Goal: Communication & Community: Share content

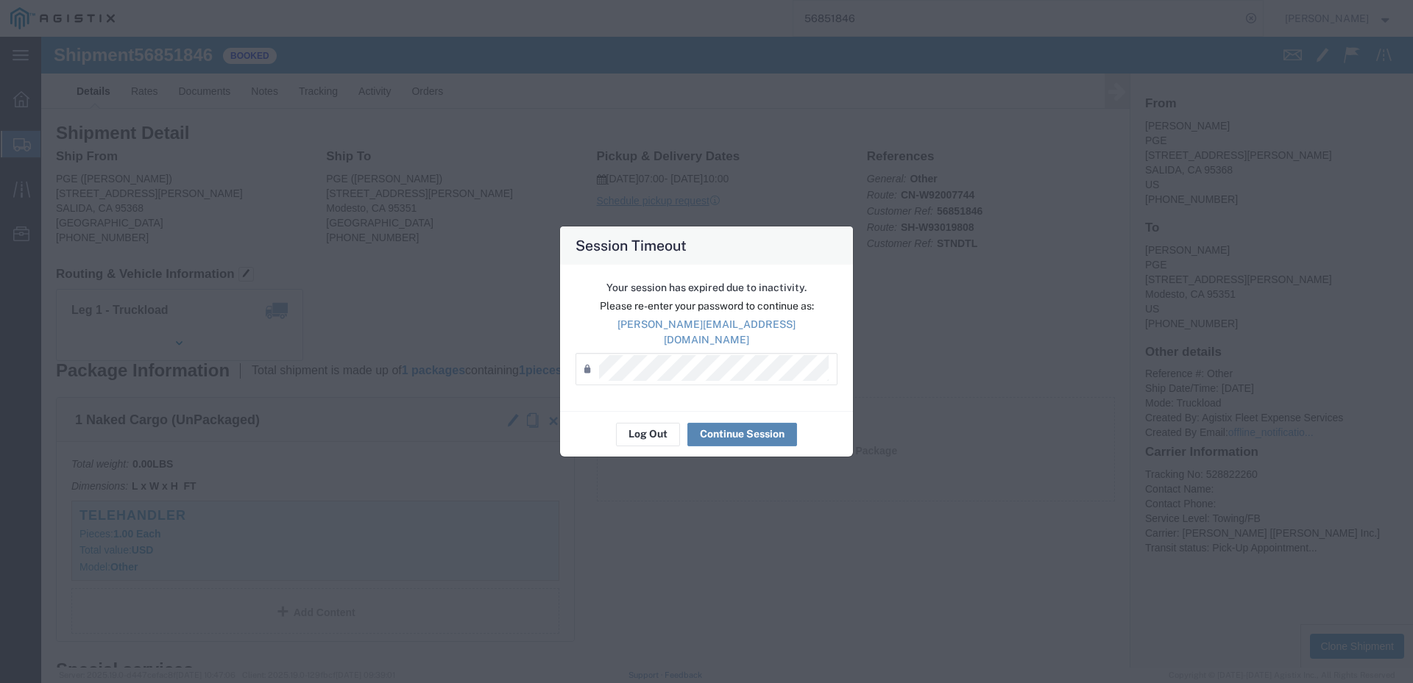
click at [731, 429] on button "Continue Session" at bounding box center [742, 435] width 110 height 24
click at [738, 425] on button "Continue Session" at bounding box center [742, 435] width 110 height 24
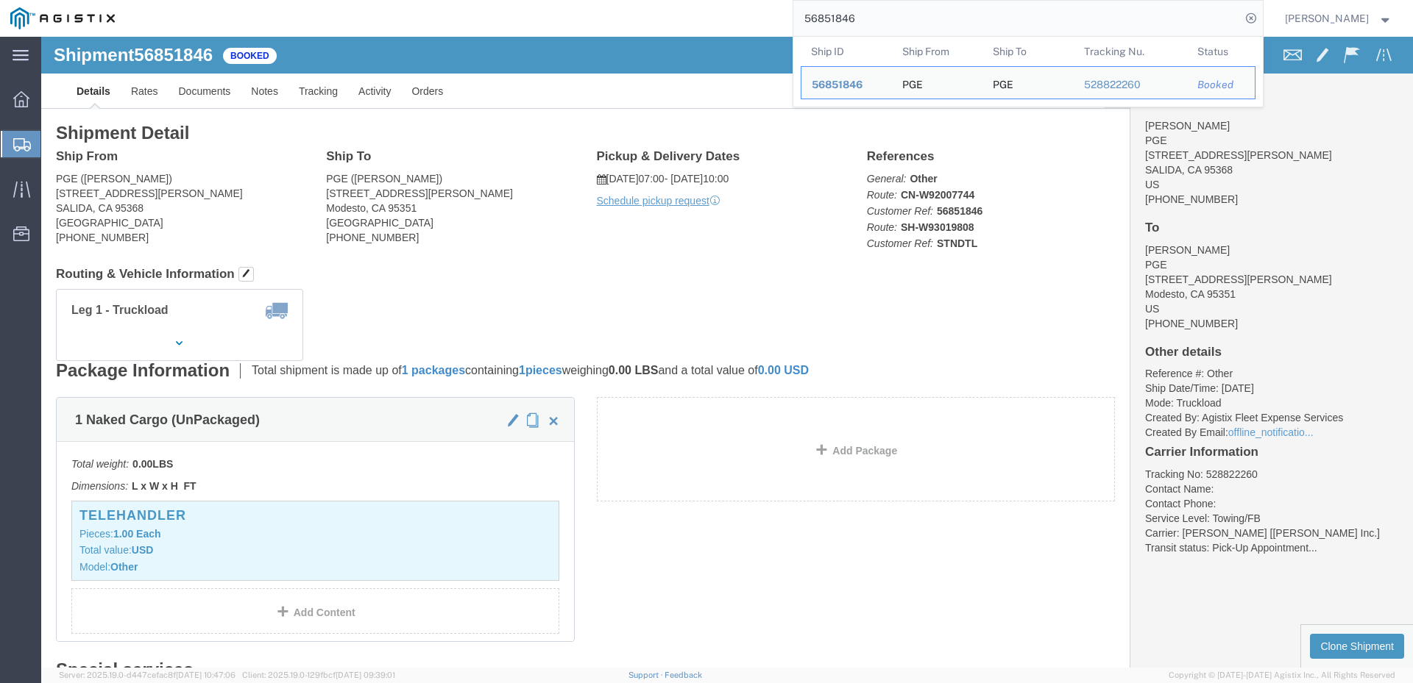
drag, startPoint x: 932, startPoint y: 24, endPoint x: 748, endPoint y: 30, distance: 184.8
click at [748, 30] on div "56851846 Ship ID Ship From Ship To Tracking Nu. Status Ship ID 56851846 Ship Fr…" at bounding box center [693, 18] width 1137 height 37
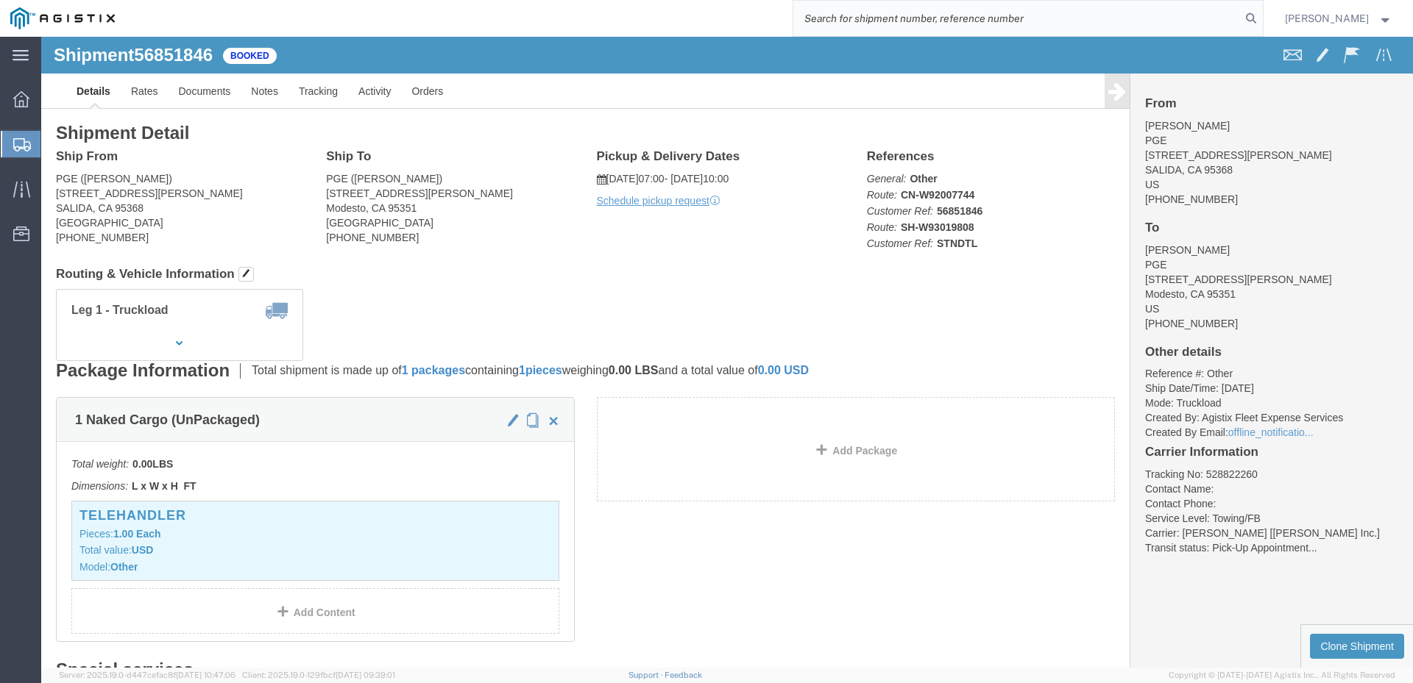
paste input "5686632"
type input "5686632"
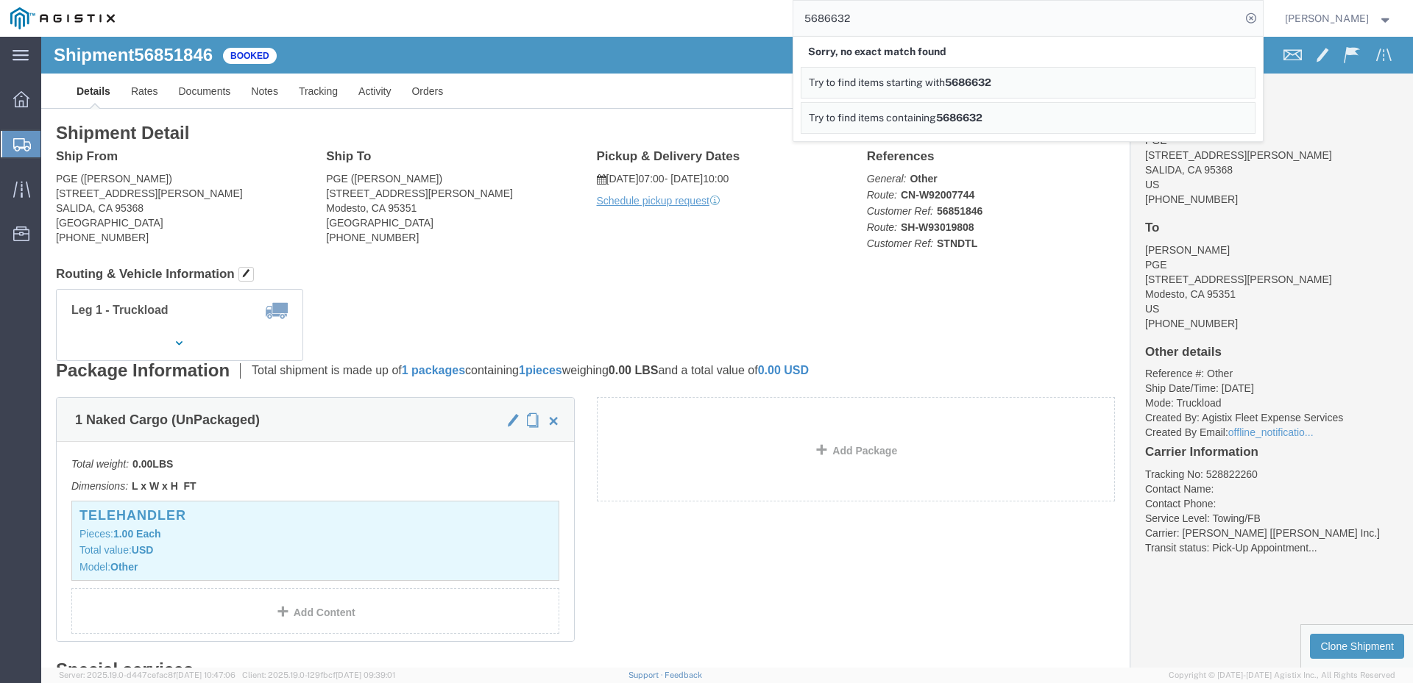
click at [1367, 21] on span "[PERSON_NAME]" at bounding box center [1338, 18] width 107 height 16
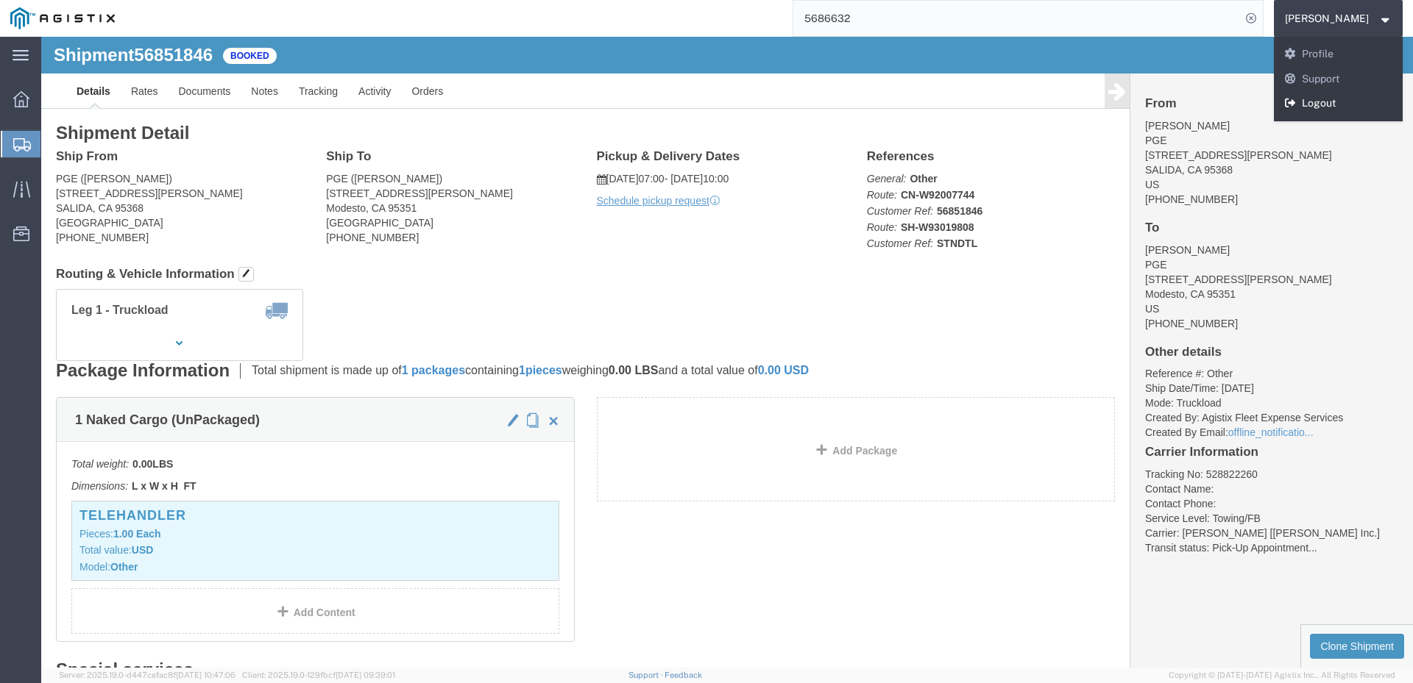
click at [1356, 110] on link "Logout" at bounding box center [1338, 103] width 129 height 25
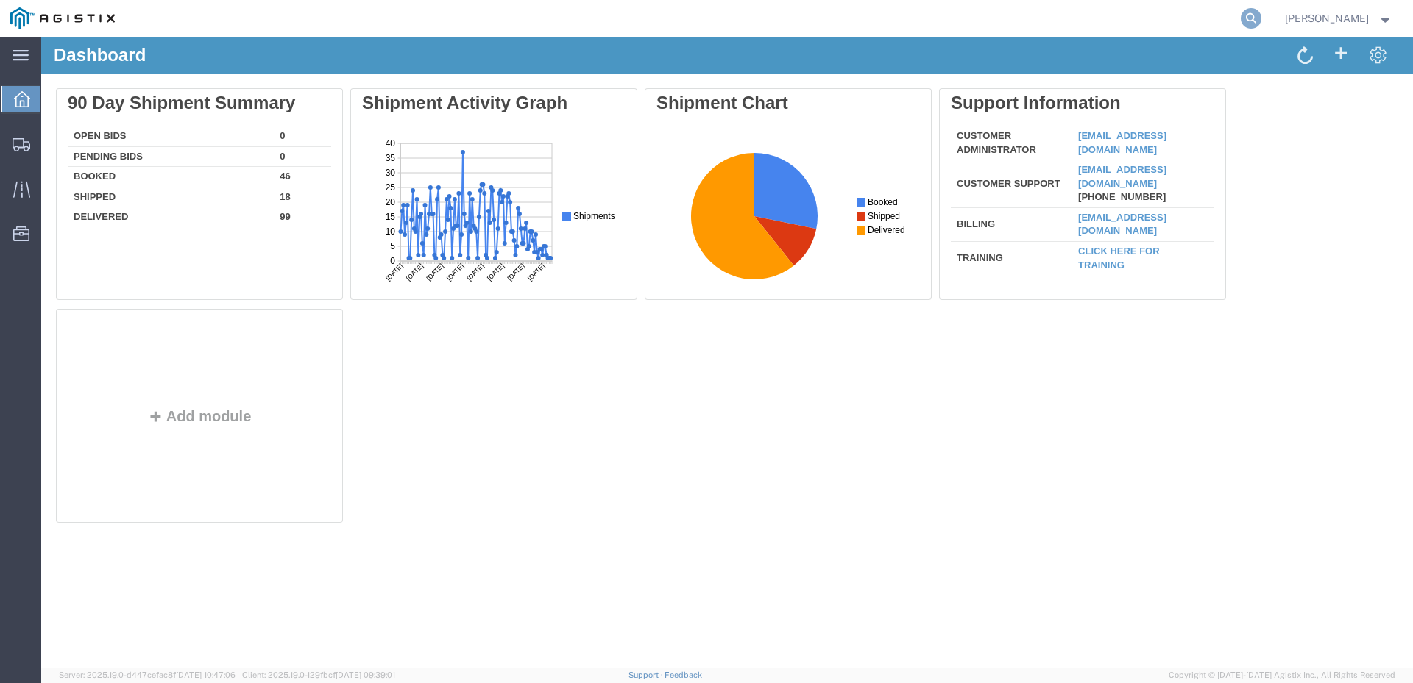
click at [1261, 21] on icon at bounding box center [1250, 18] width 21 height 21
click at [1021, 21] on input "search" at bounding box center [1016, 18] width 447 height 35
paste input "5686632"
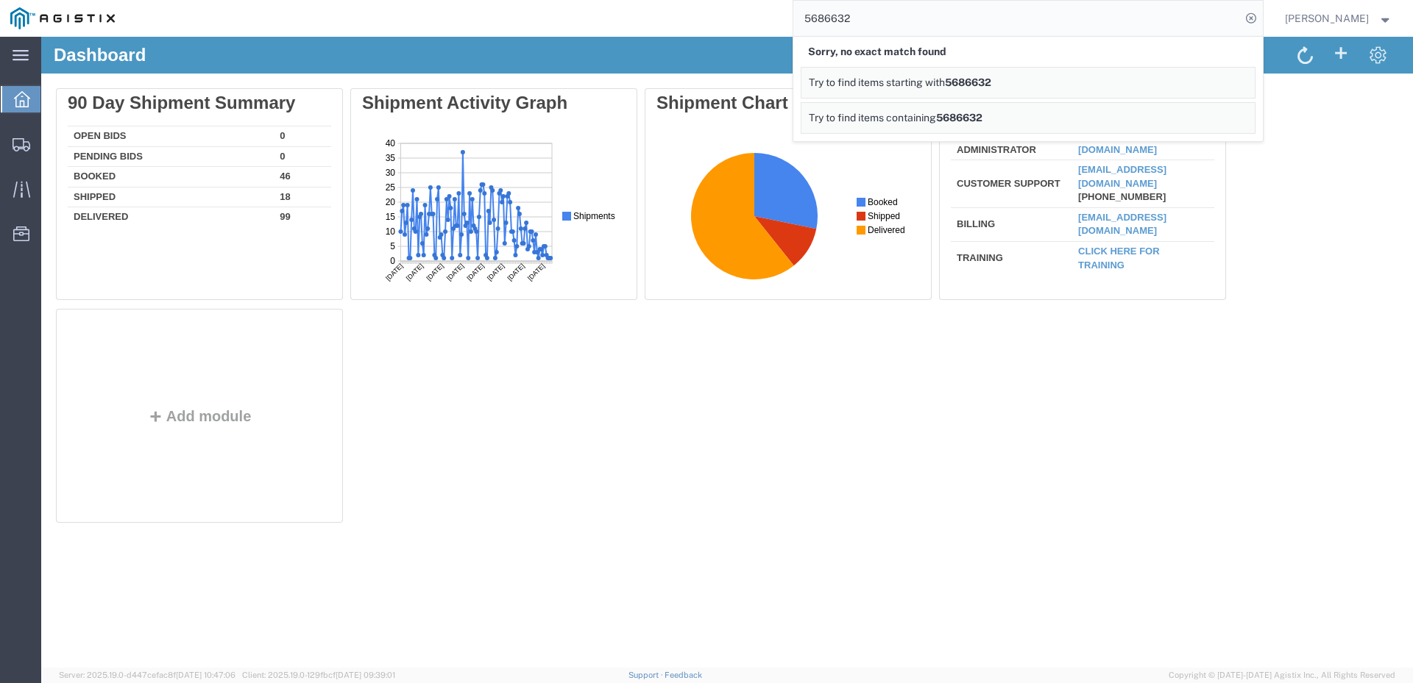
click at [872, 16] on input "5686632" at bounding box center [1016, 18] width 447 height 35
type input "56866332"
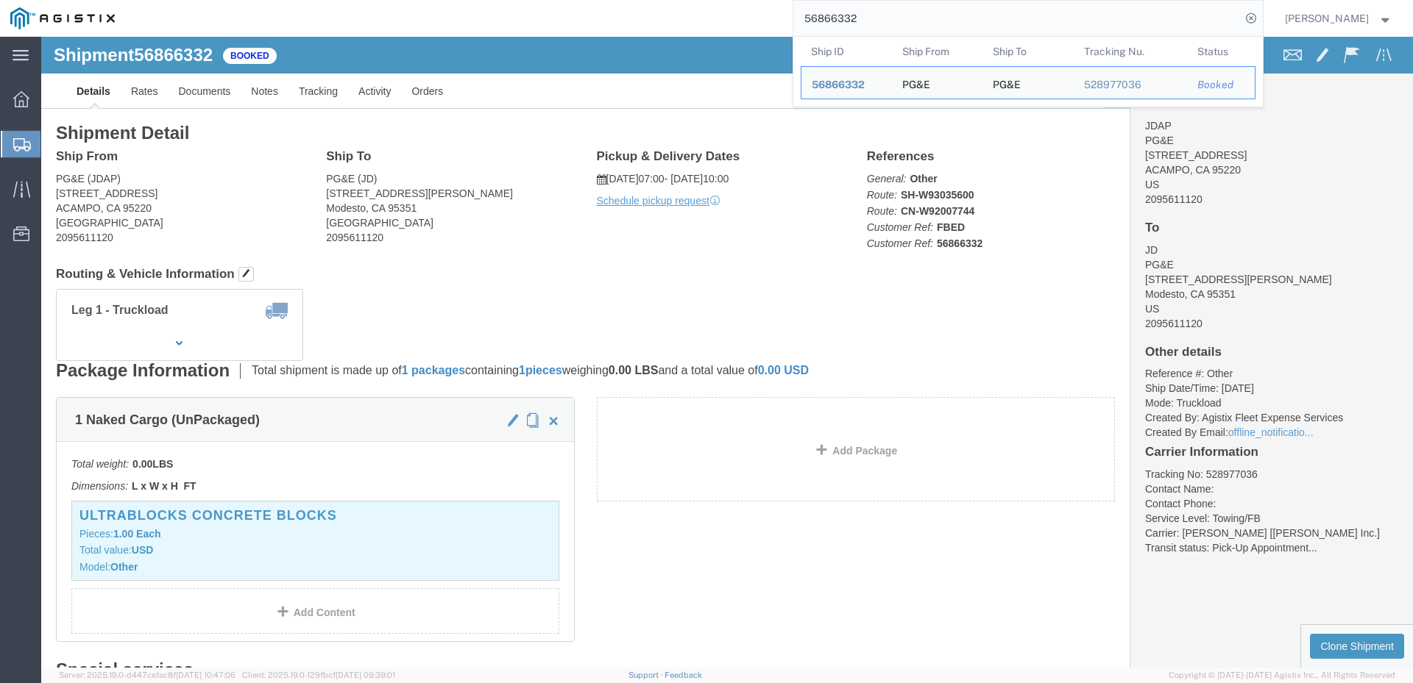
click at [733, 26] on div "56866332 Ship ID Ship From Ship To Tracking Nu. Status Ship ID 56866332 Ship Fr…" at bounding box center [693, 18] width 1137 height 37
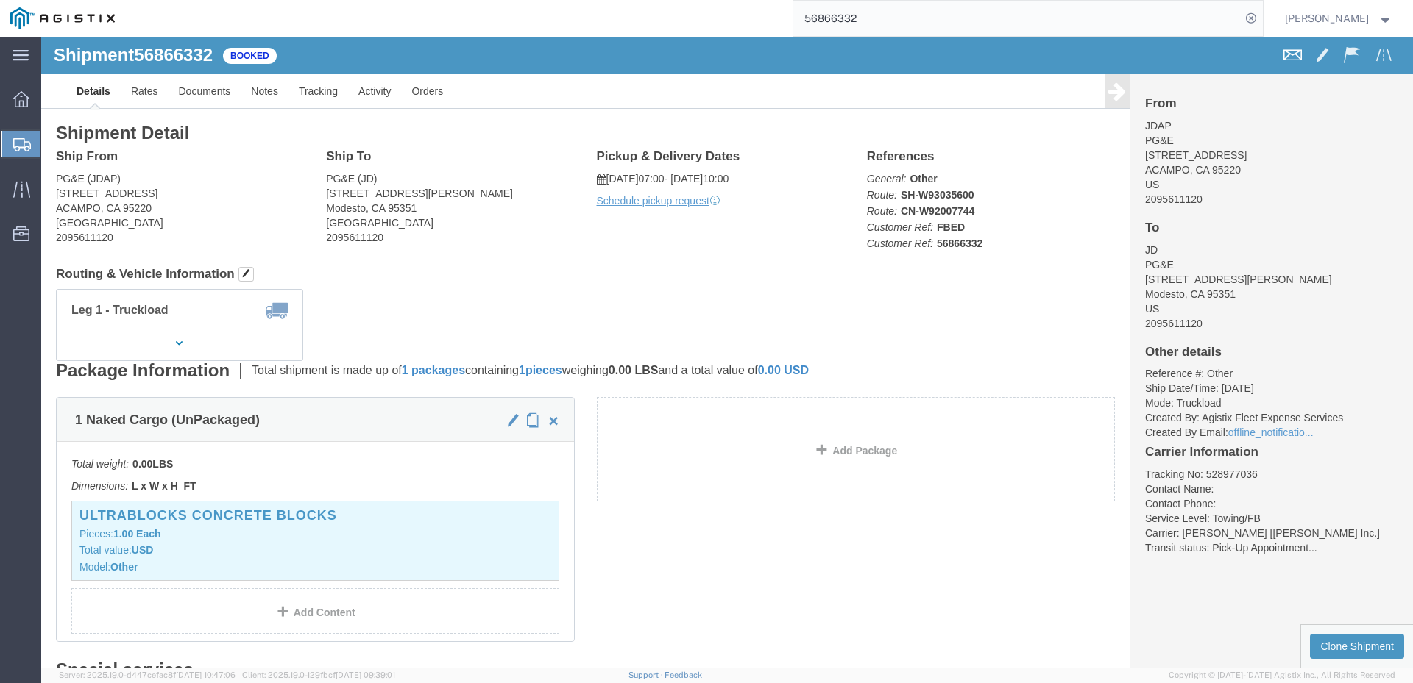
click span
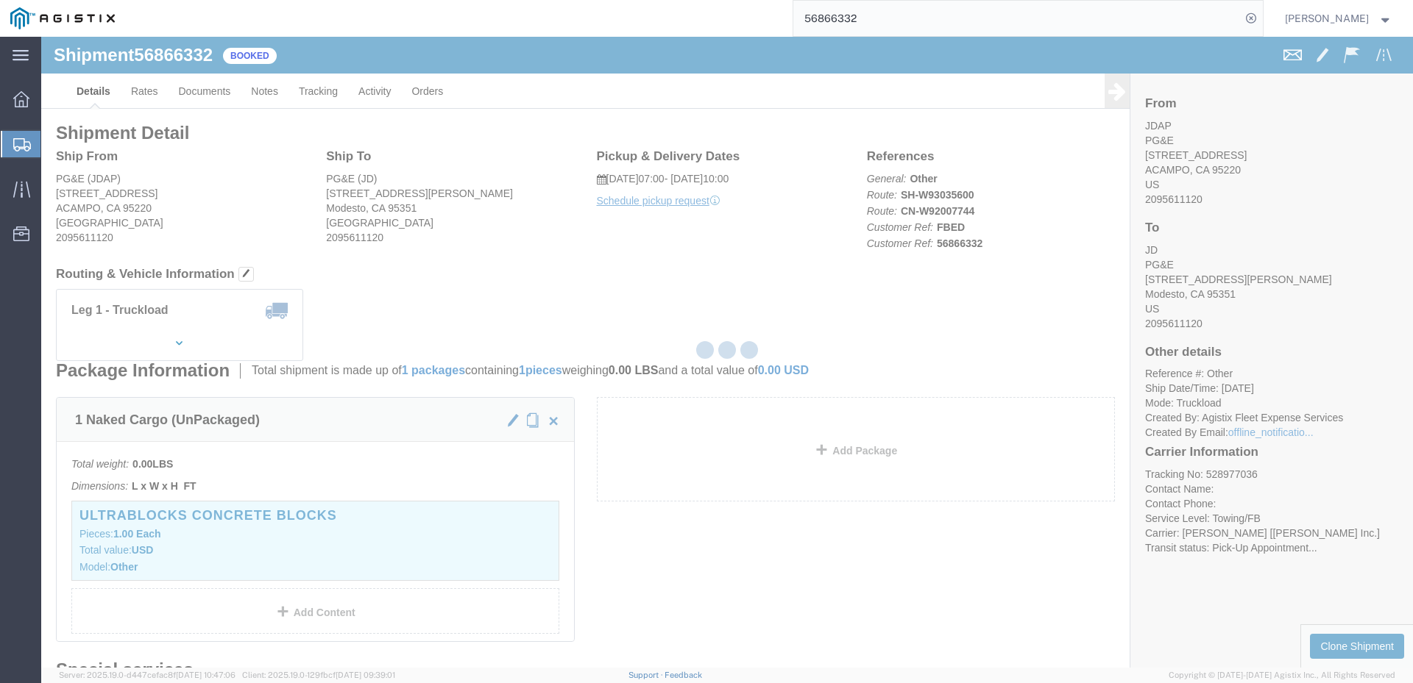
checkbox input "true"
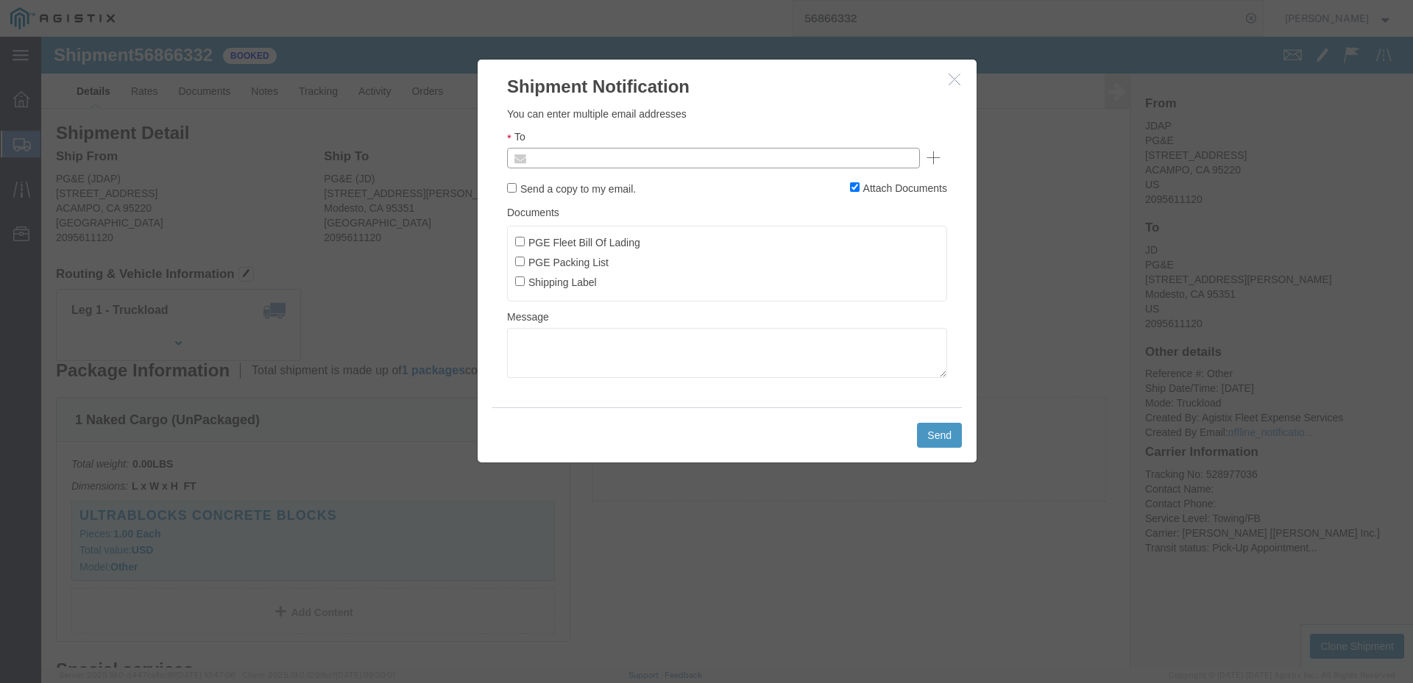
click input "text"
type input "M"
type input "[EMAIL_ADDRESS][DOMAIN_NAME]"
click input "PGE Fleet Bill Of Lading"
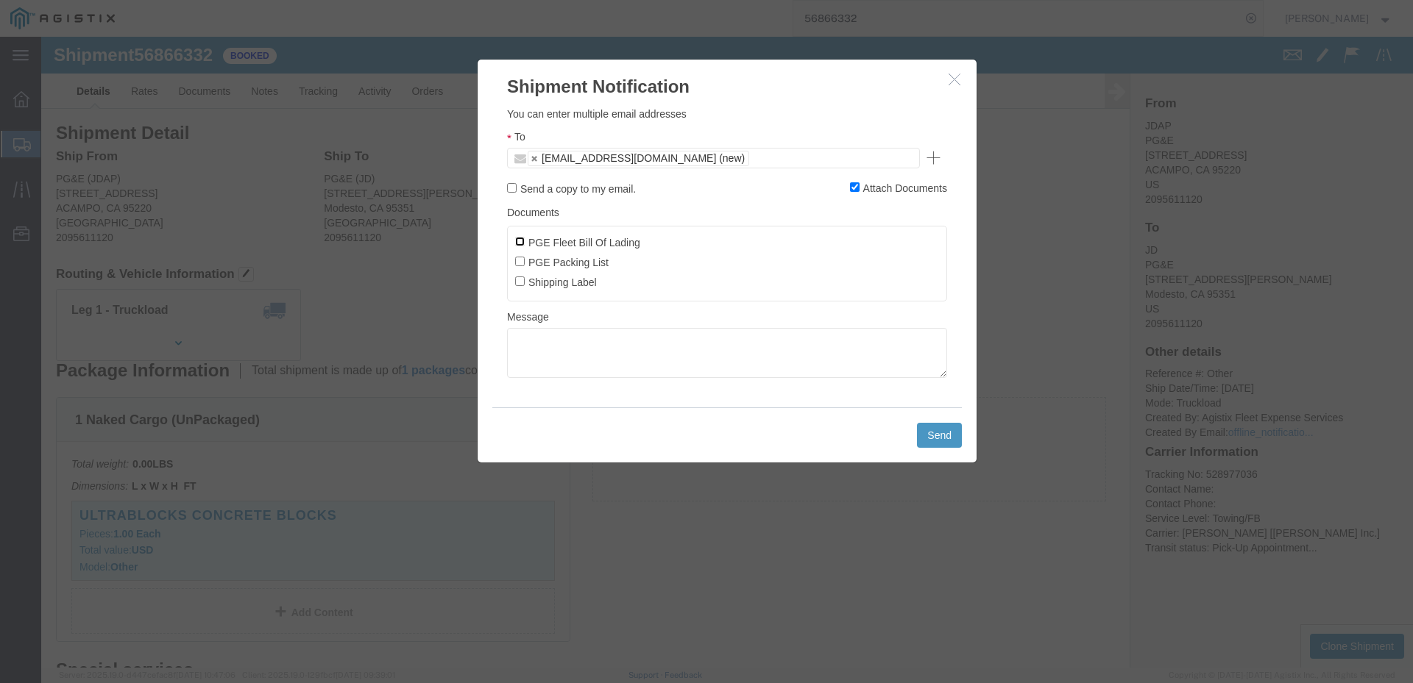
checkbox input "true"
click button "Send"
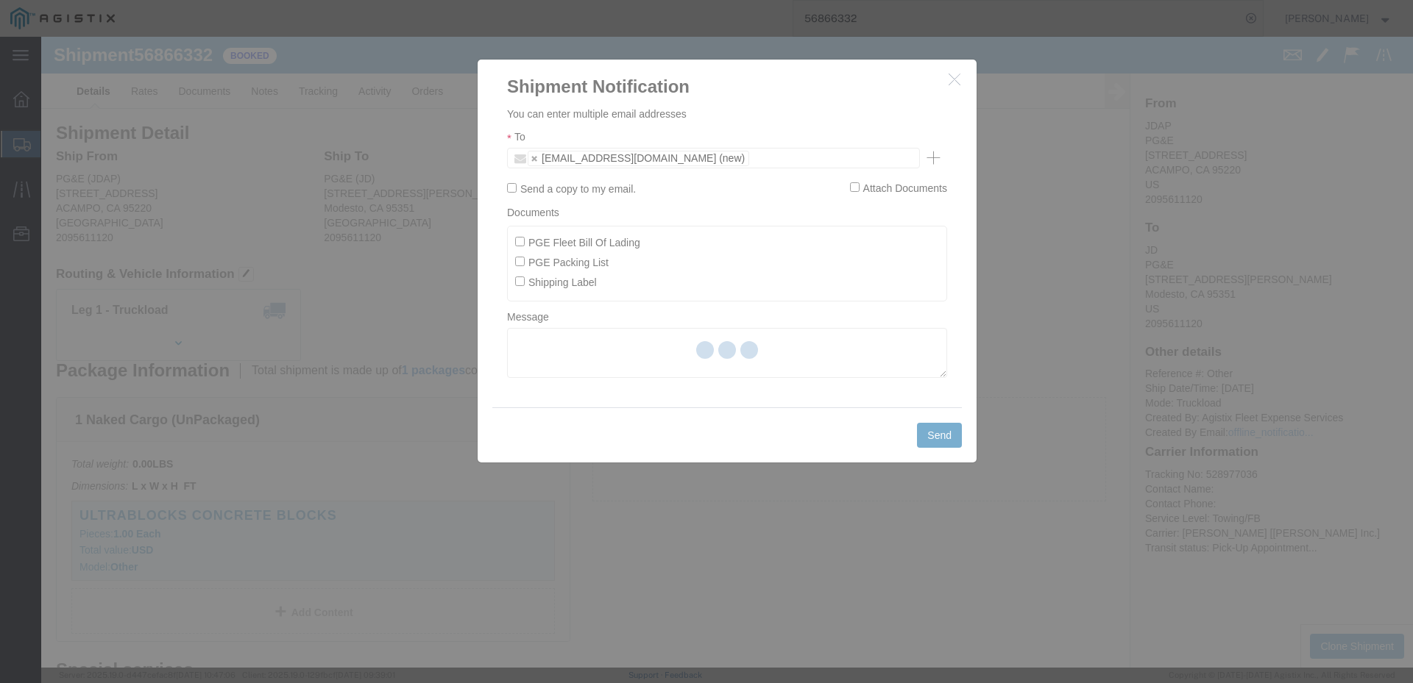
checkbox input "false"
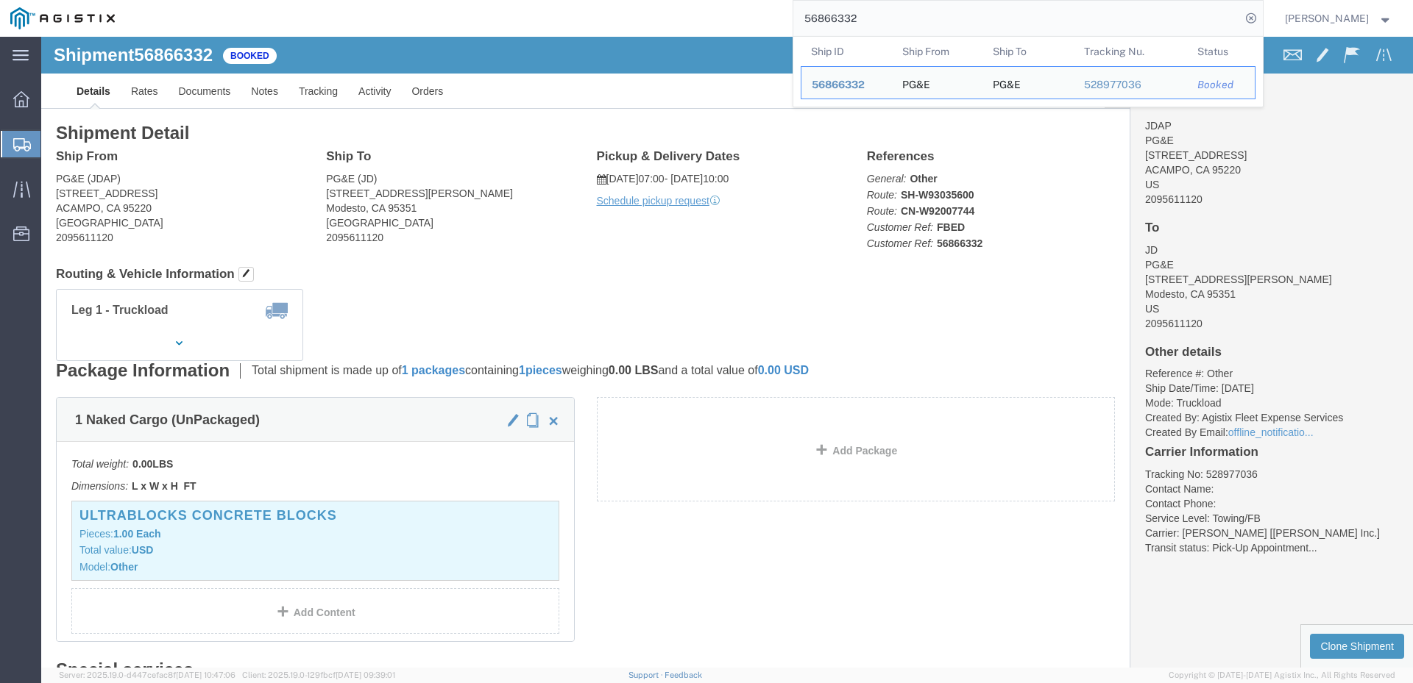
click at [898, 24] on input "56866332" at bounding box center [1016, 18] width 447 height 35
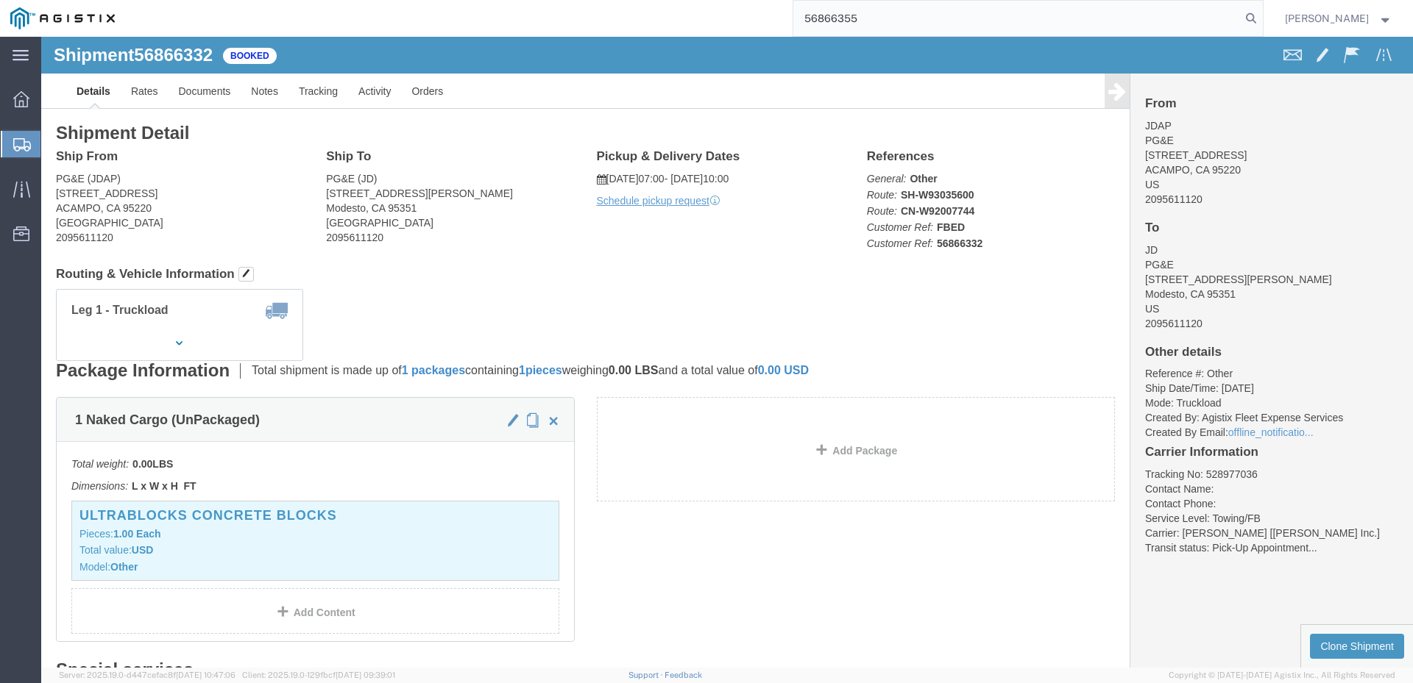
type input "56866355"
click span
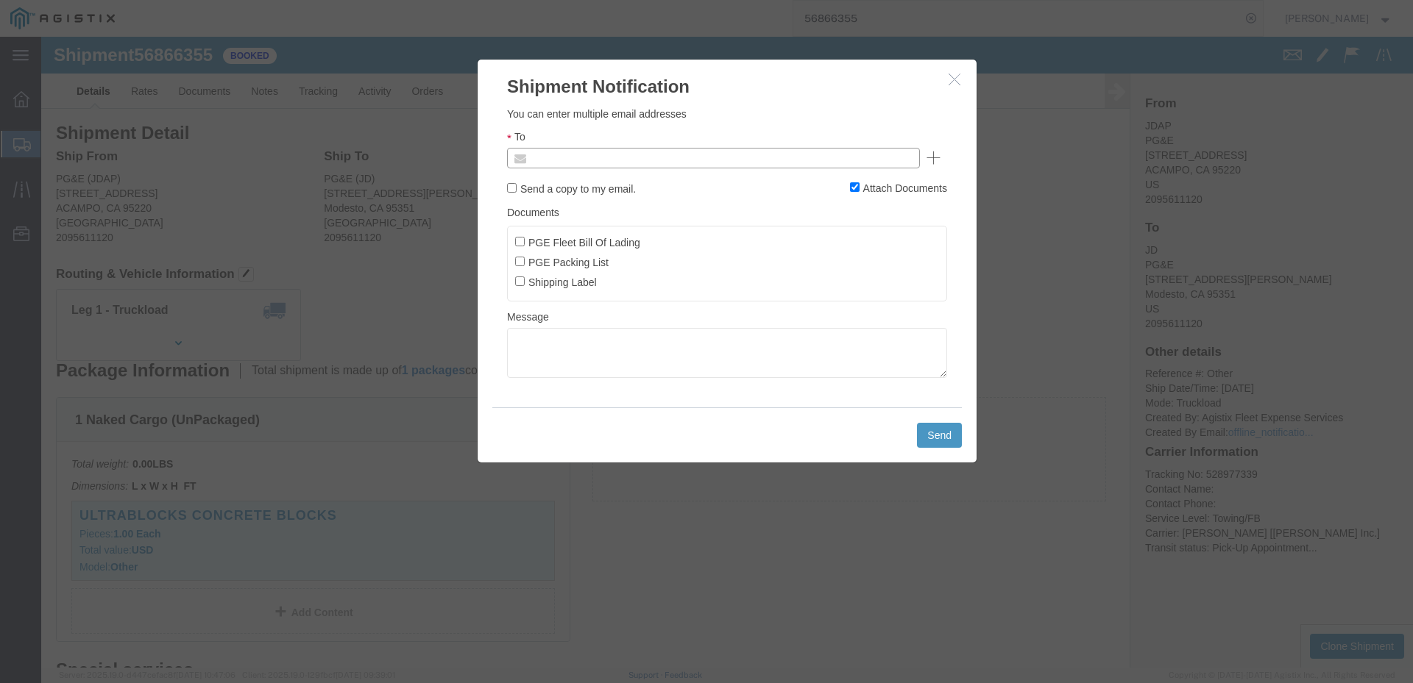
click input "text"
type input "[EMAIL_ADDRESS][DOMAIN_NAME]"
click label "PGE Fleet Bill Of Lading"
click input "PGE Fleet Bill Of Lading"
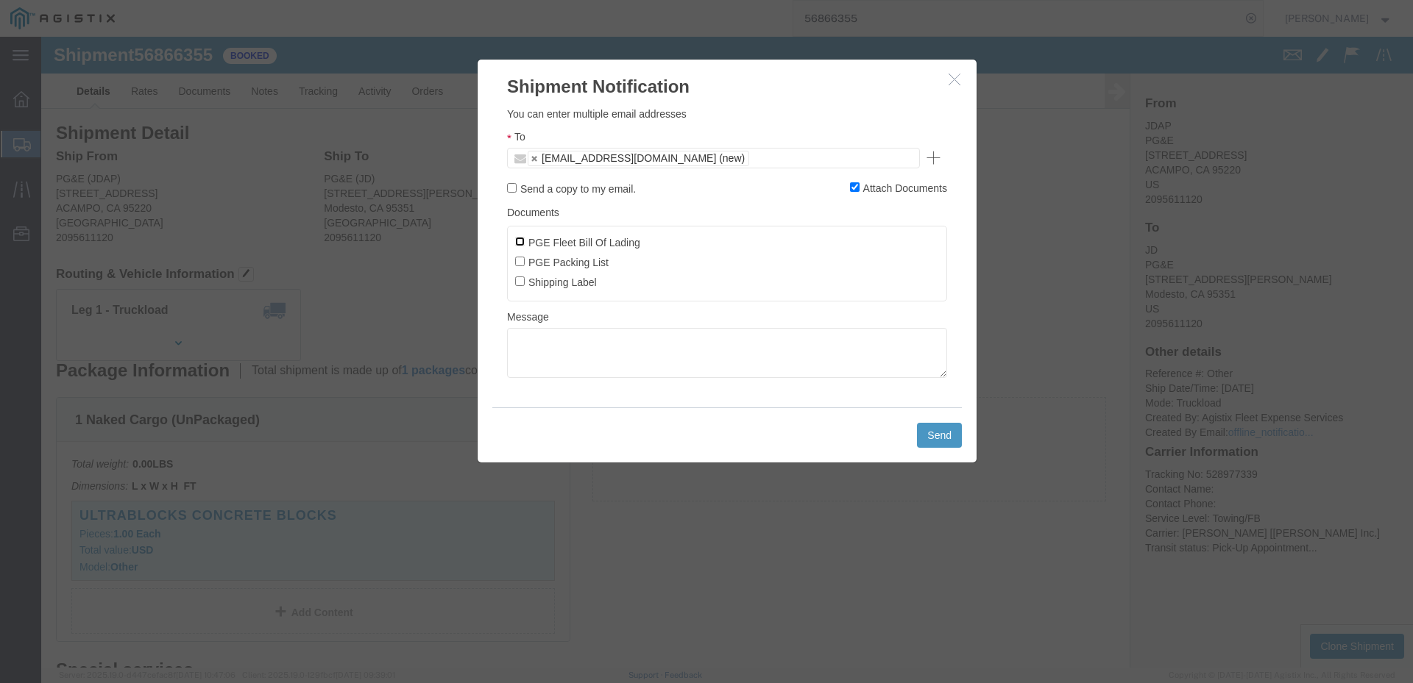
checkbox input "true"
click button "Send"
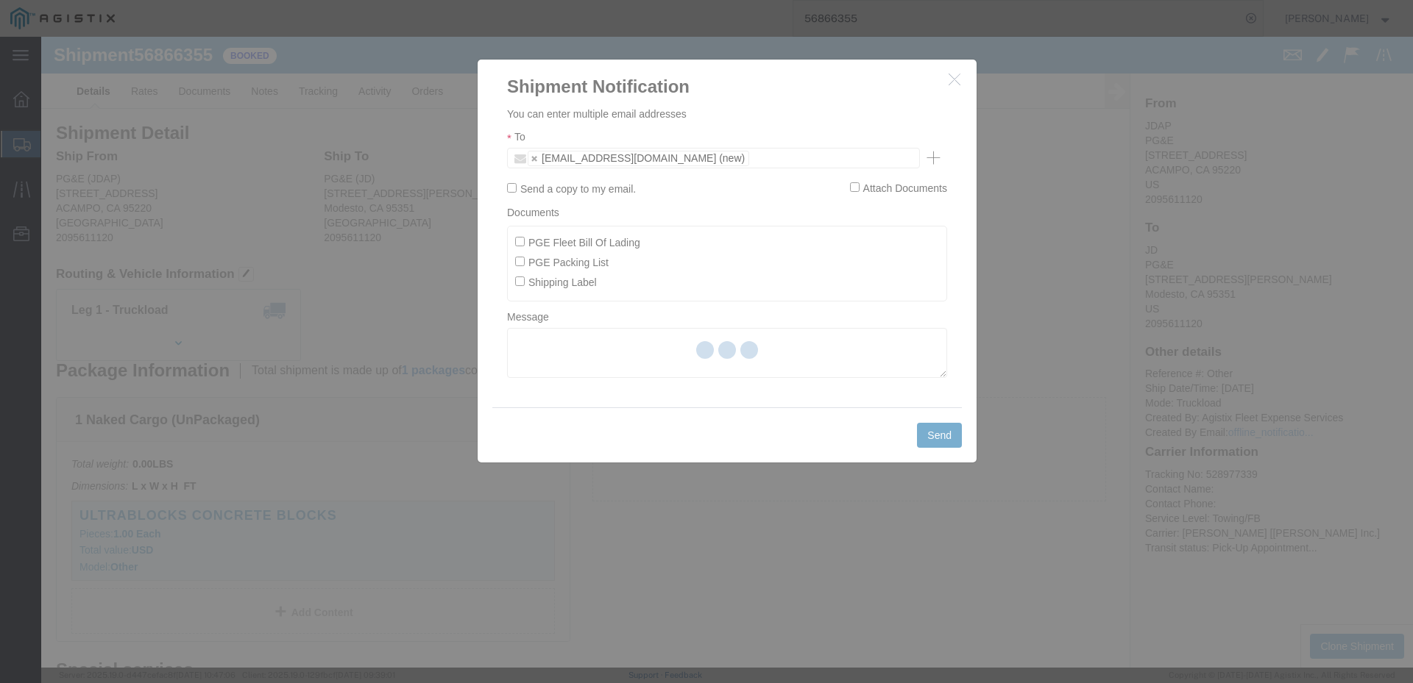
checkbox input "false"
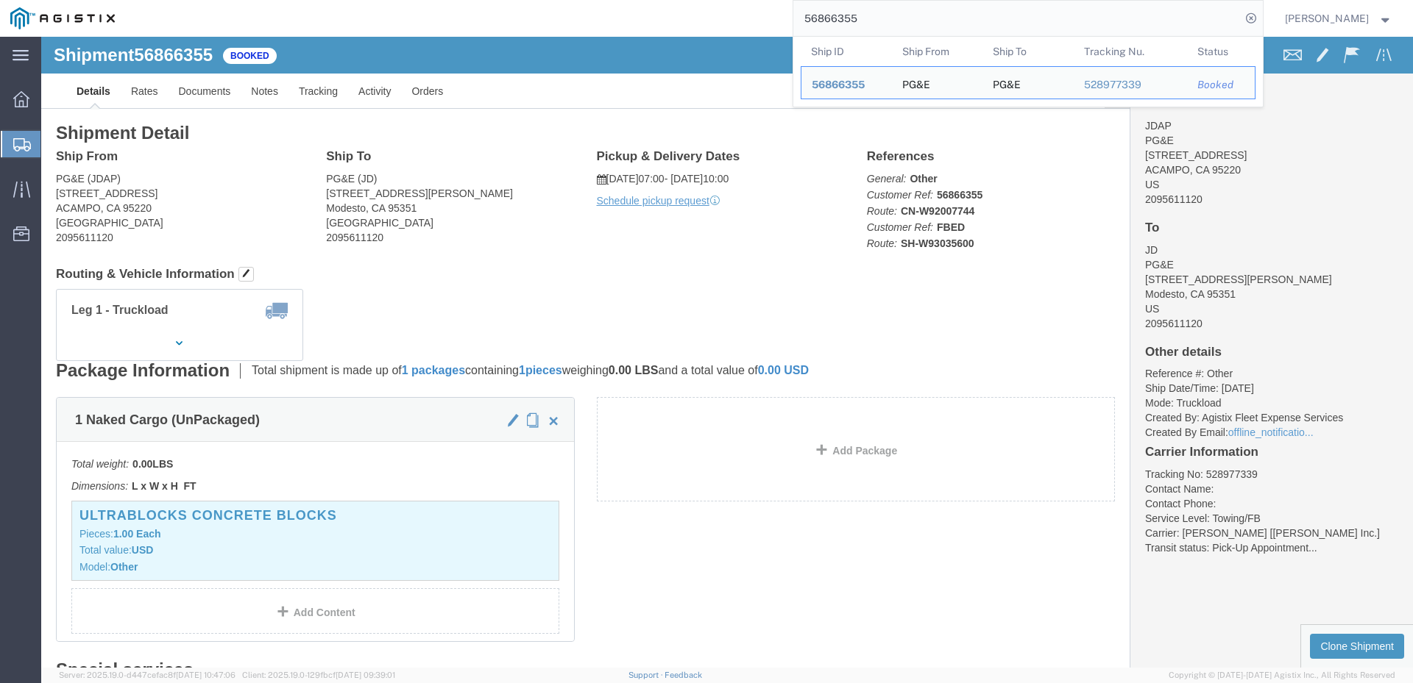
click at [892, 18] on input "56866355" at bounding box center [1016, 18] width 447 height 35
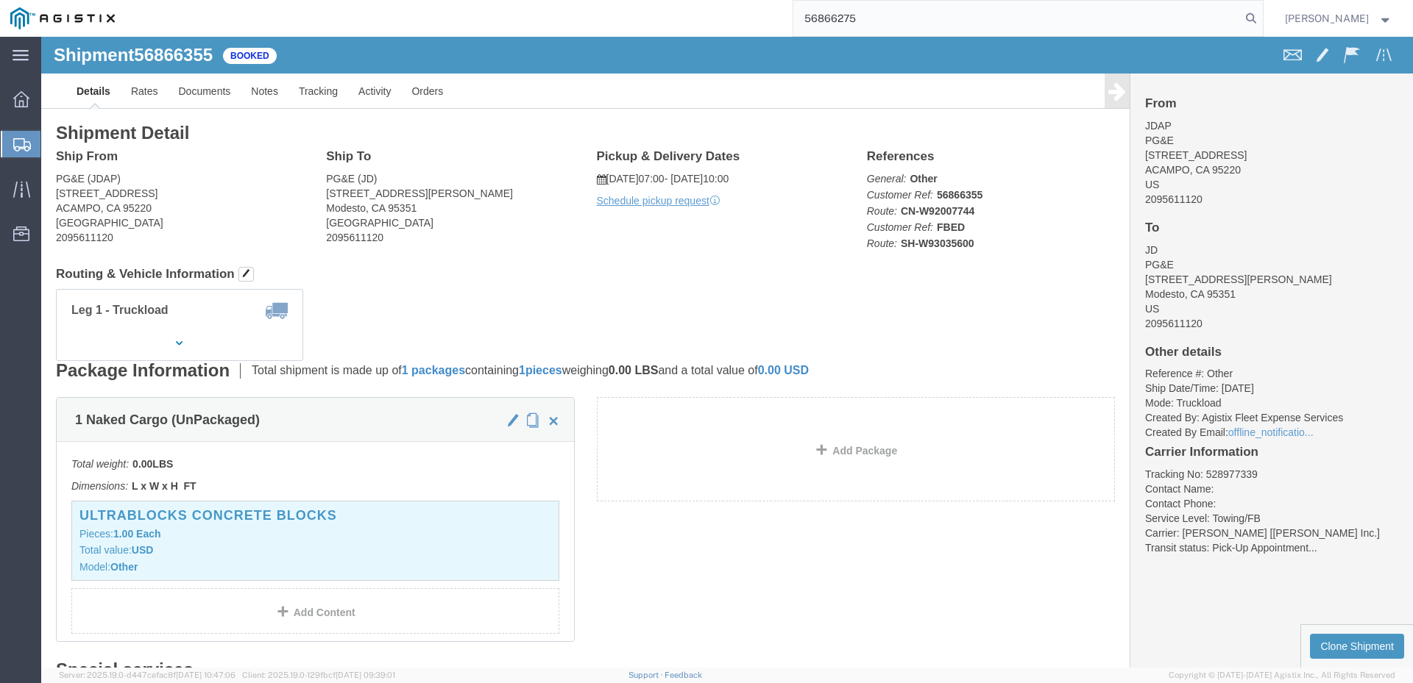
type input "56866275"
click span
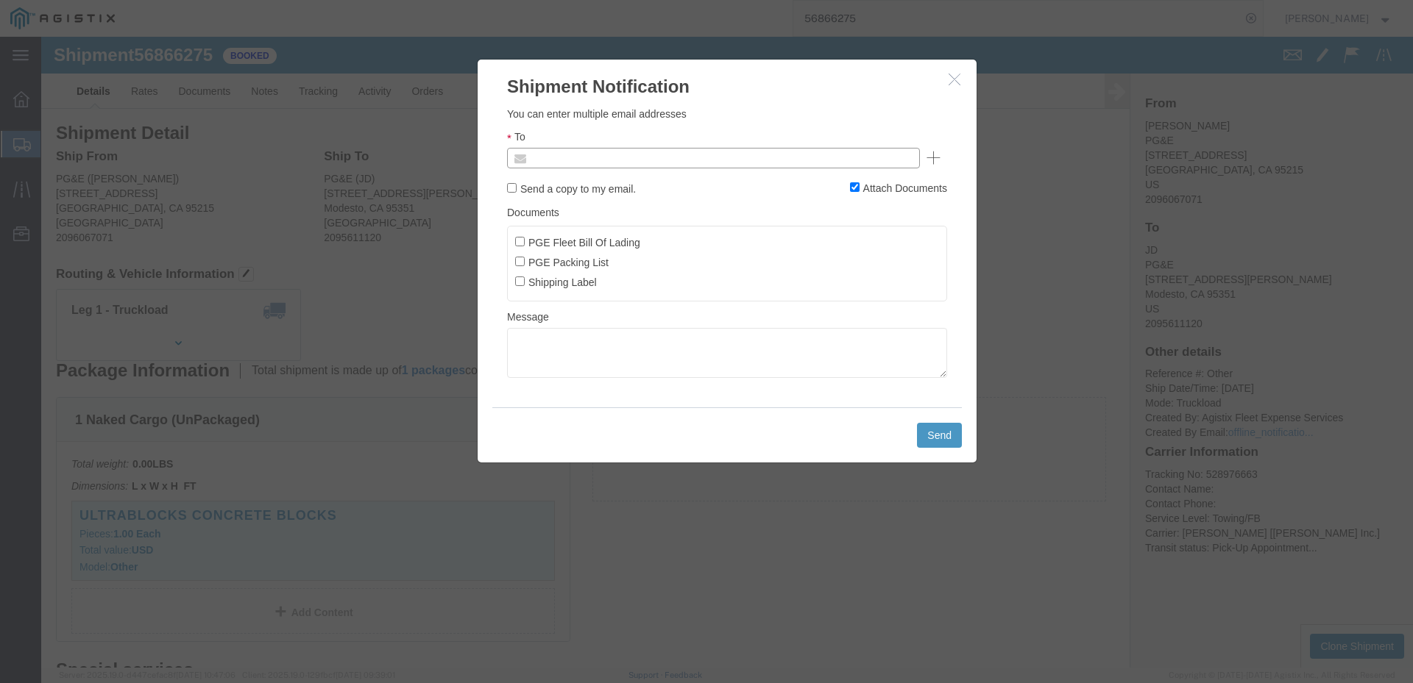
click input "text"
type input "[EMAIL_ADDRESS][DOMAIN_NAME]"
click input "PGE Fleet Bill Of Lading"
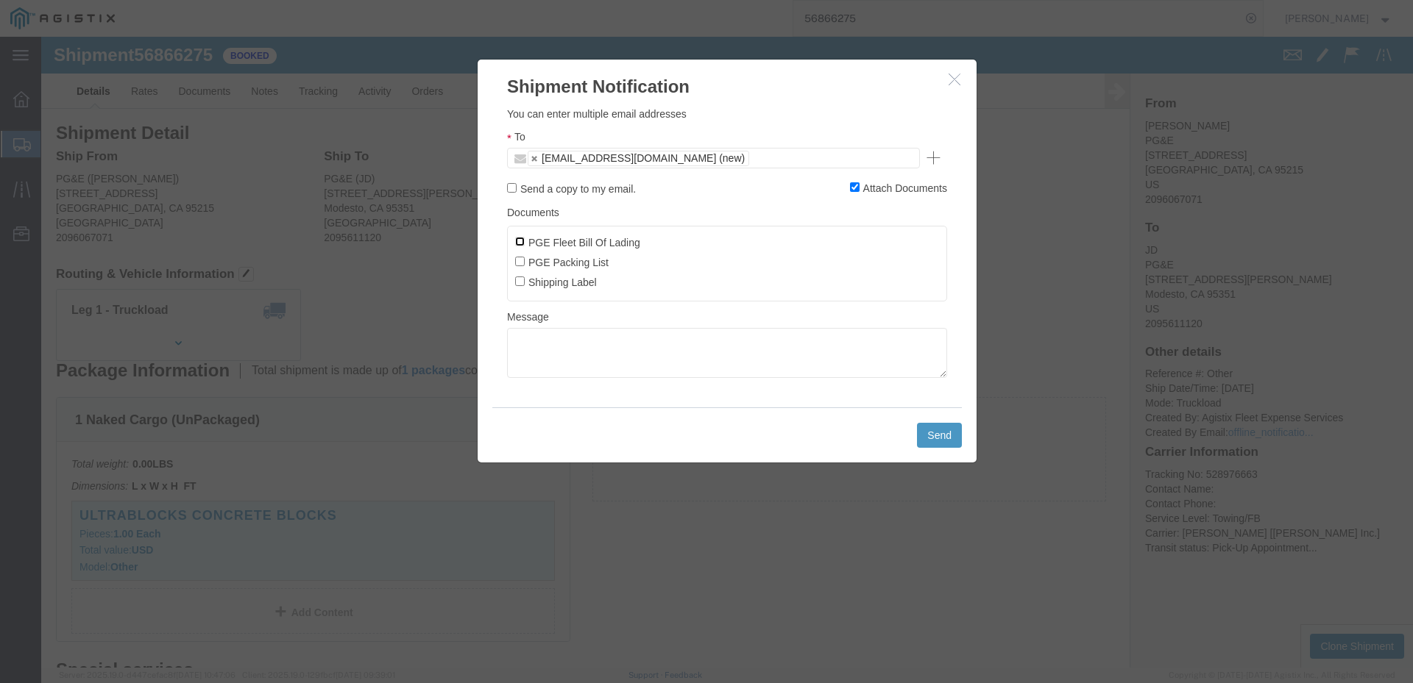
checkbox input "true"
click button "Send"
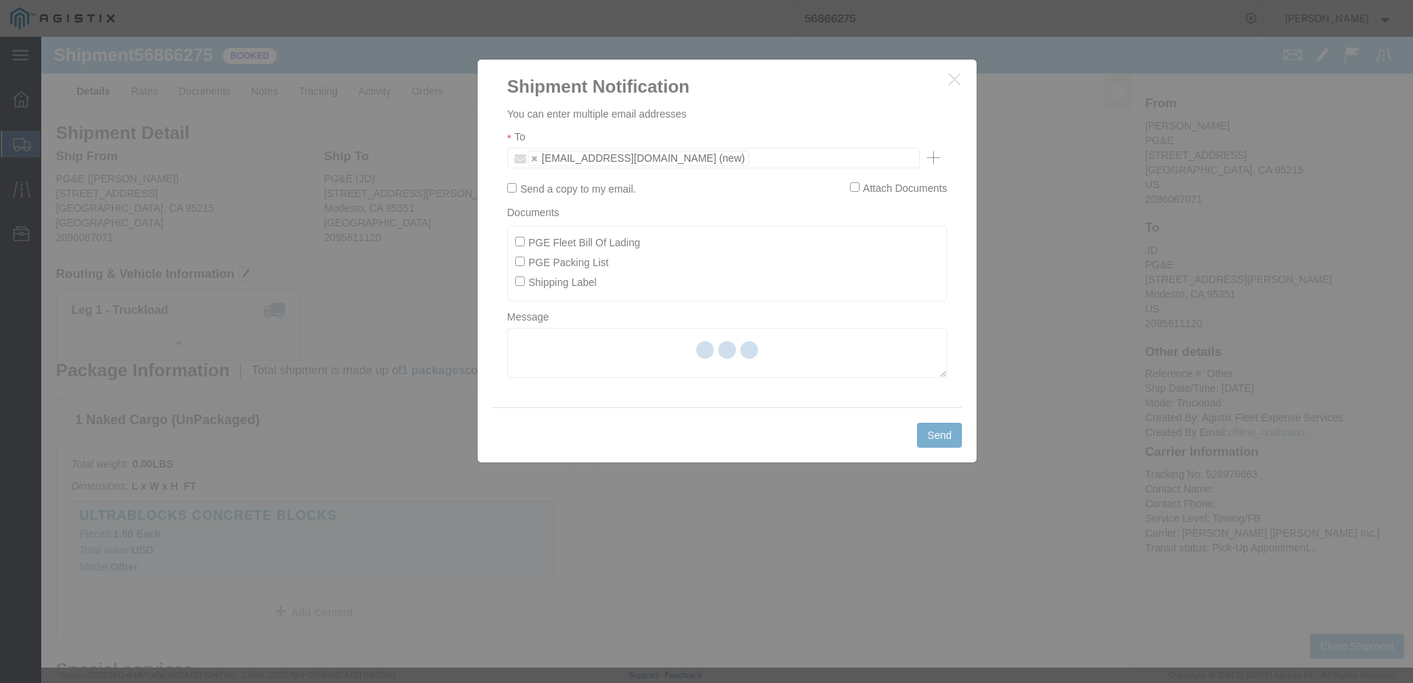
checkbox input "false"
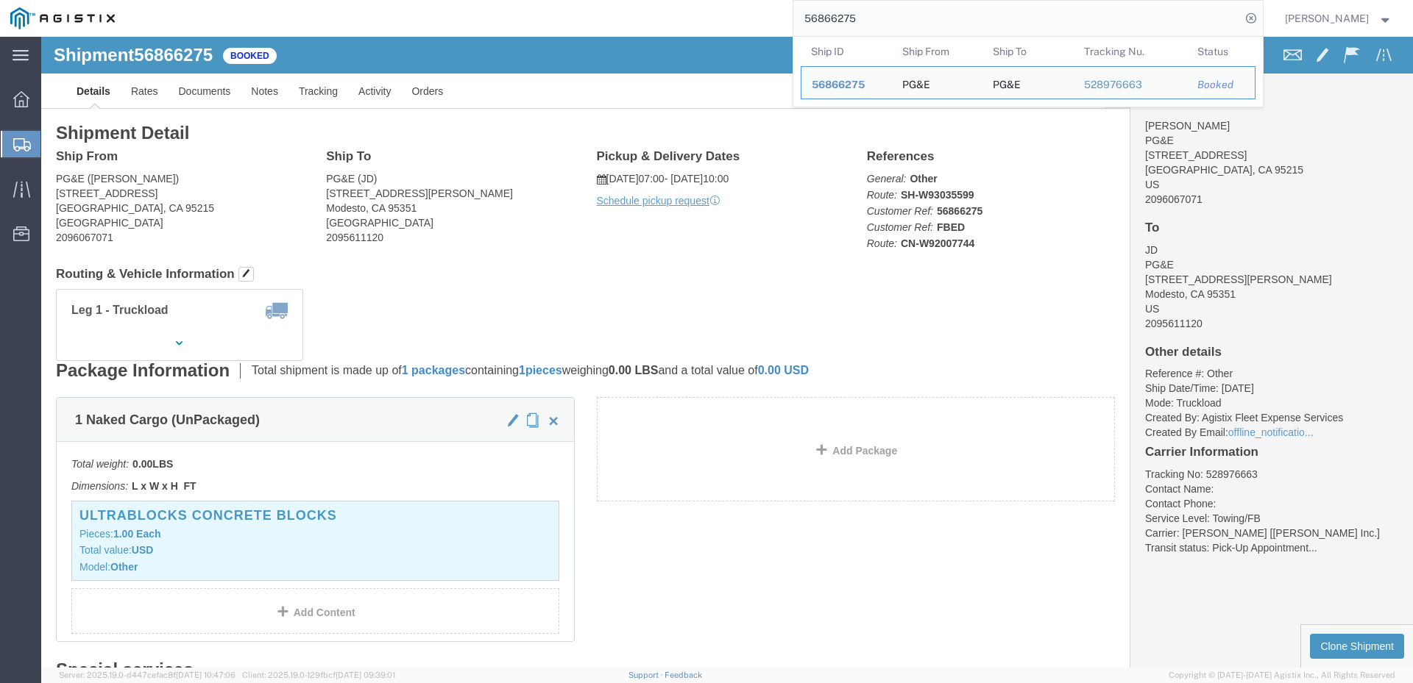
click at [894, 22] on input "56866275" at bounding box center [1016, 18] width 447 height 35
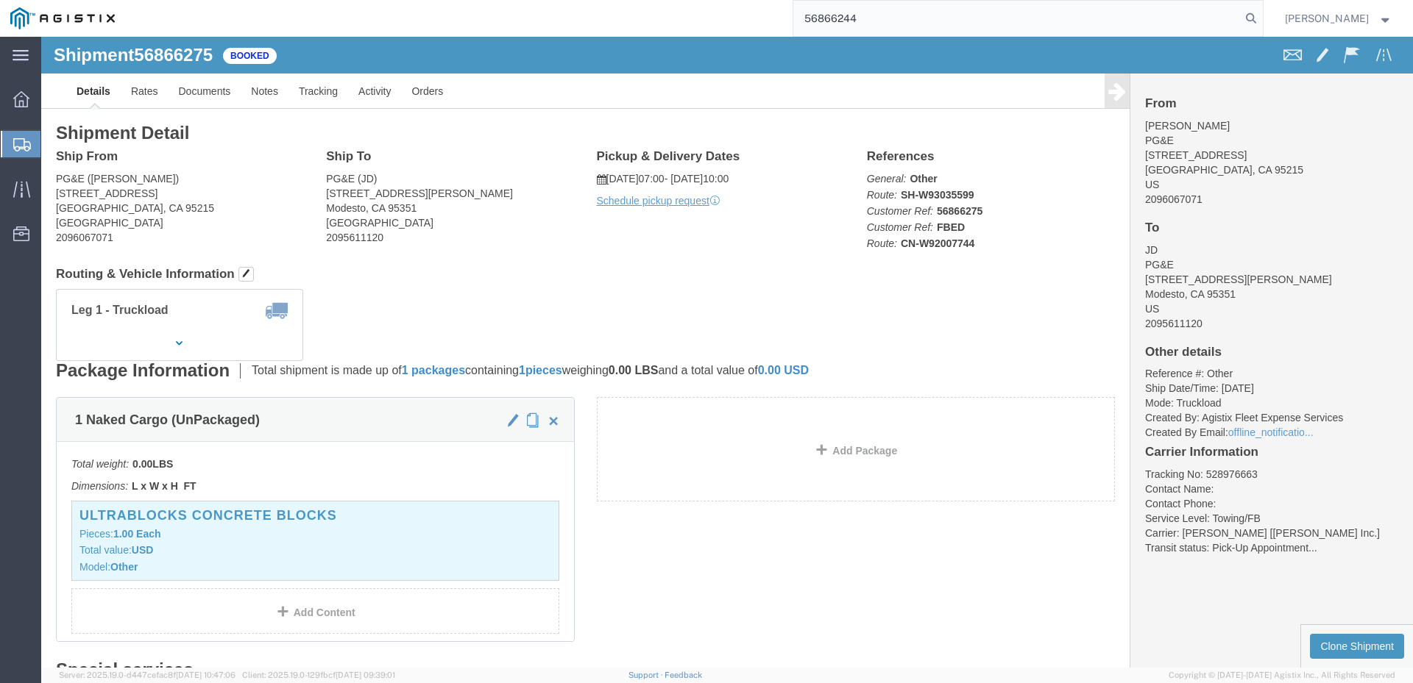
type input "56866244"
click span
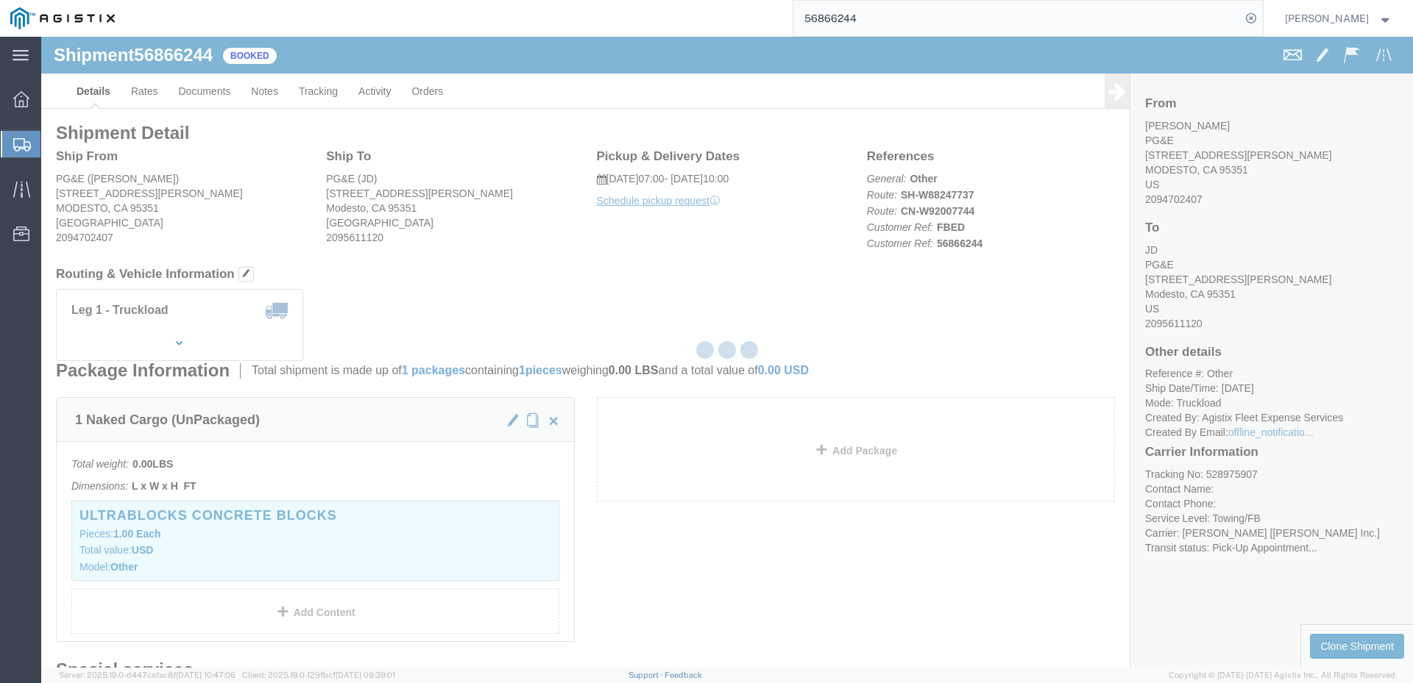
checkbox input "true"
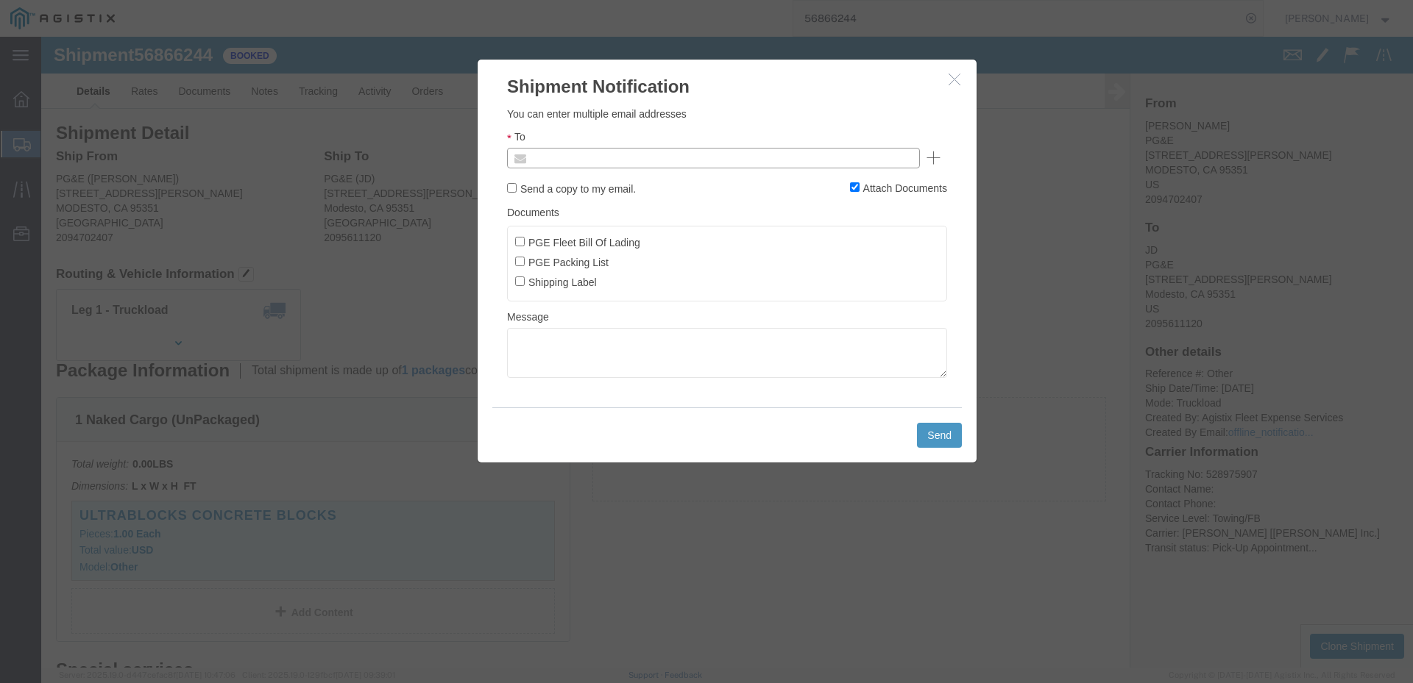
click input "text"
type input "[EMAIL_ADDRESS][DOMAIN_NAME]"
click input "PGE Fleet Bill Of Lading"
checkbox input "true"
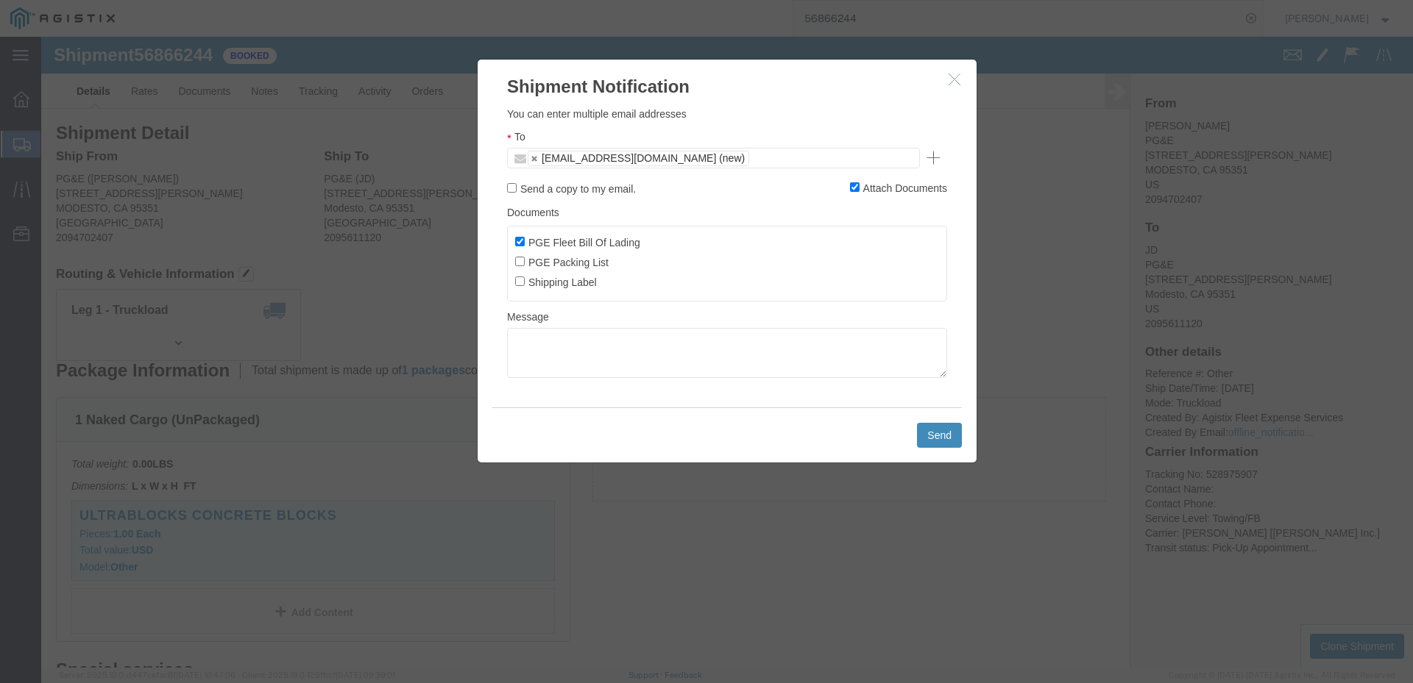
click button "Send"
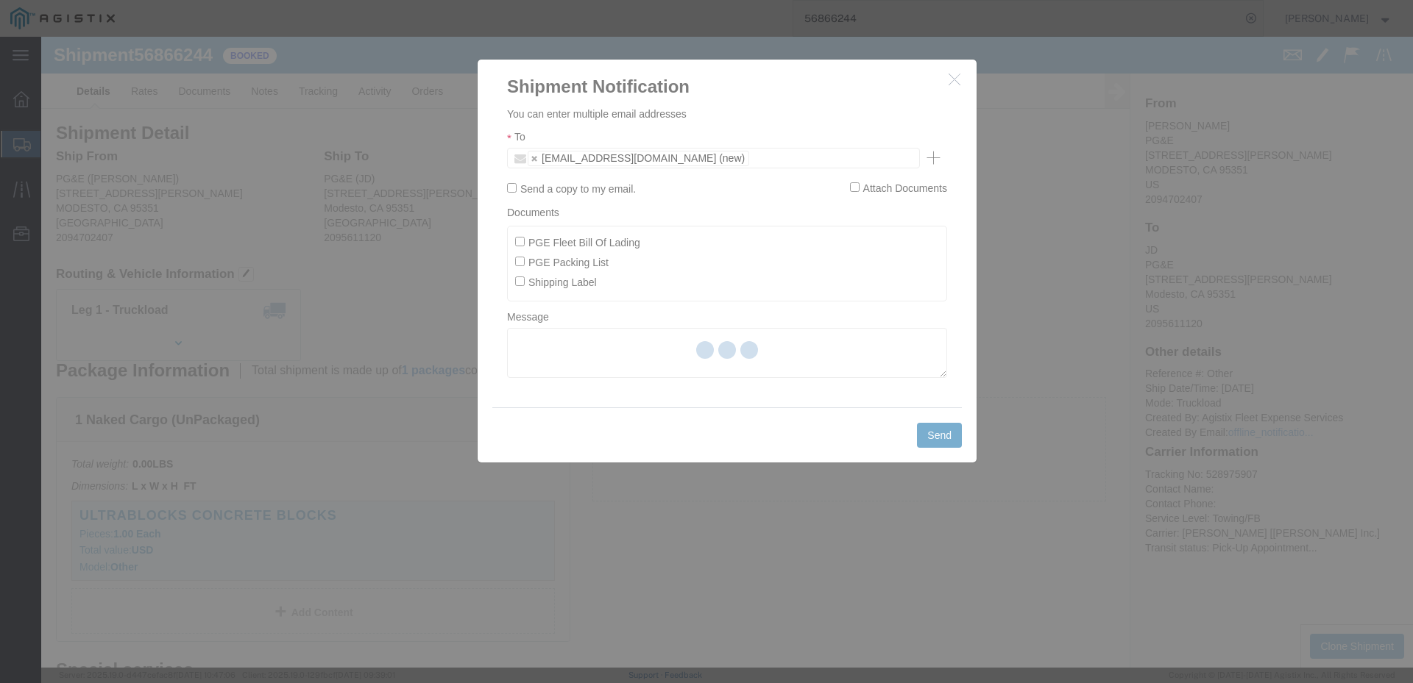
checkbox input "false"
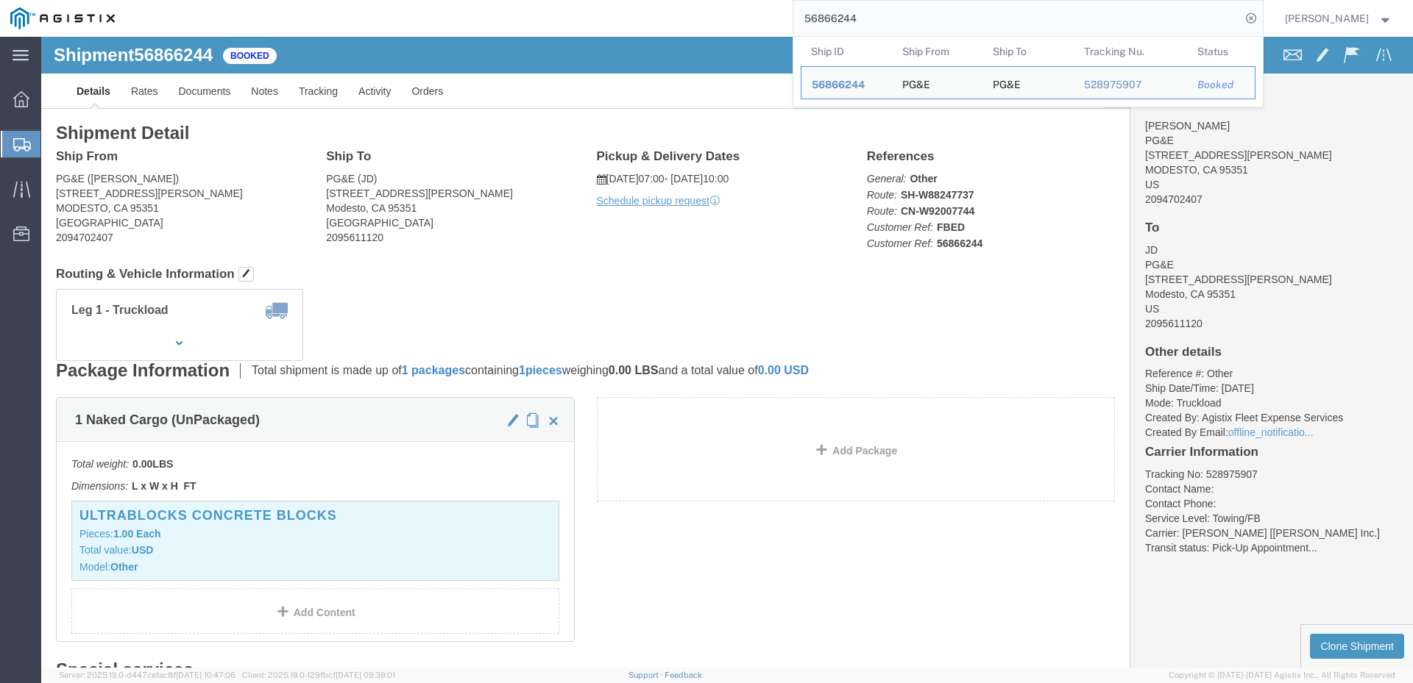
click at [915, 12] on input "56866244" at bounding box center [1016, 18] width 447 height 35
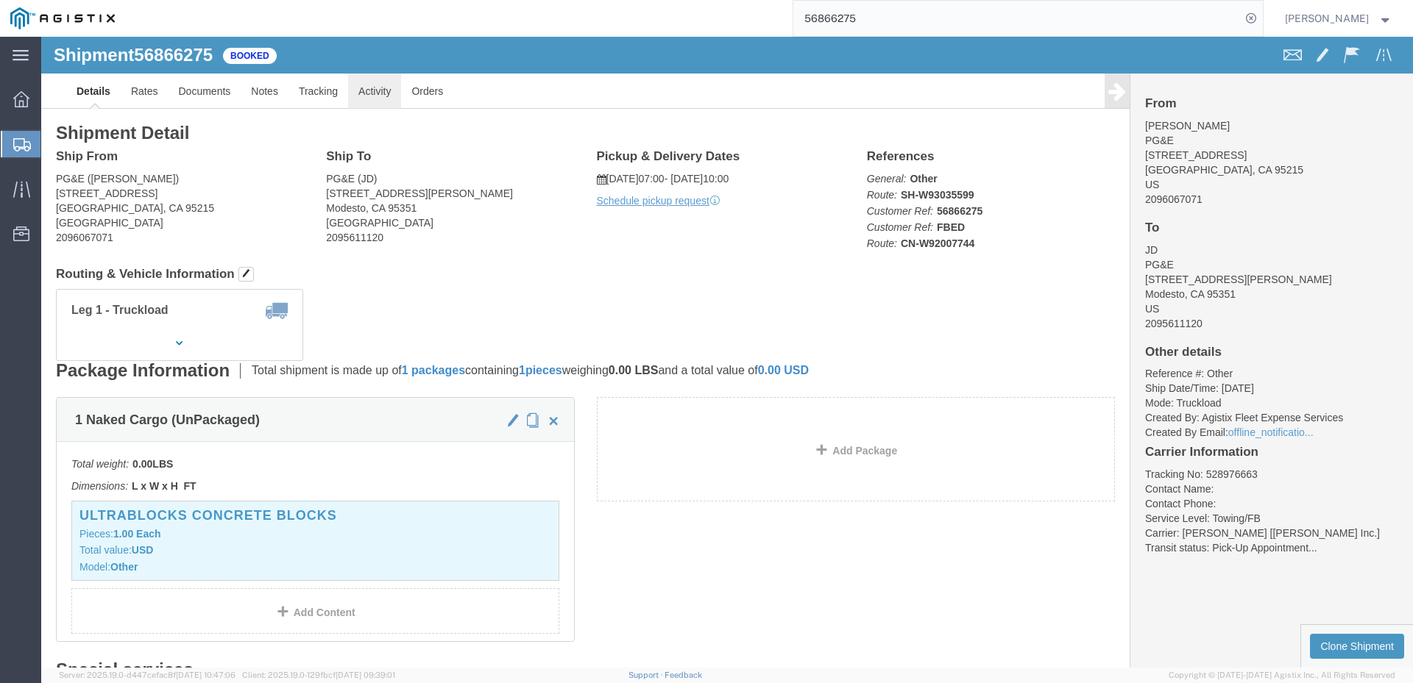
click link "Activity"
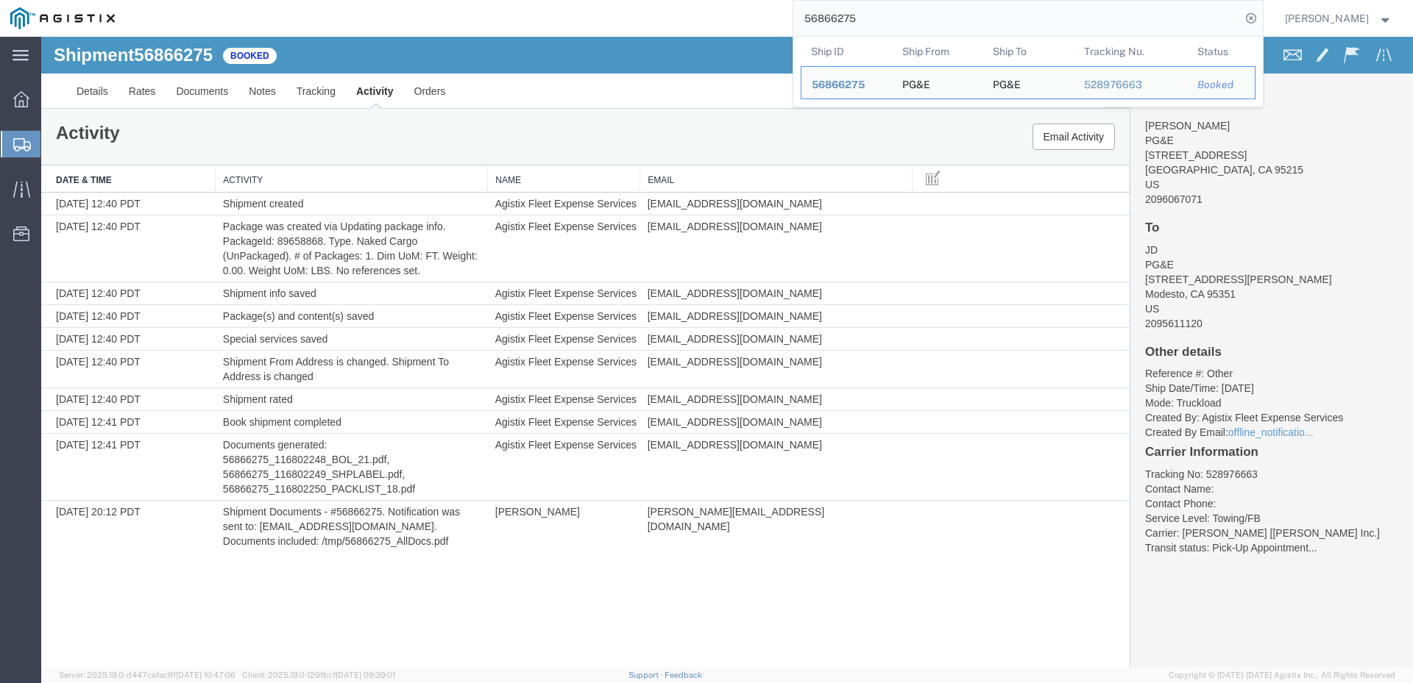
click at [898, 24] on input "56866275" at bounding box center [1016, 18] width 447 height 35
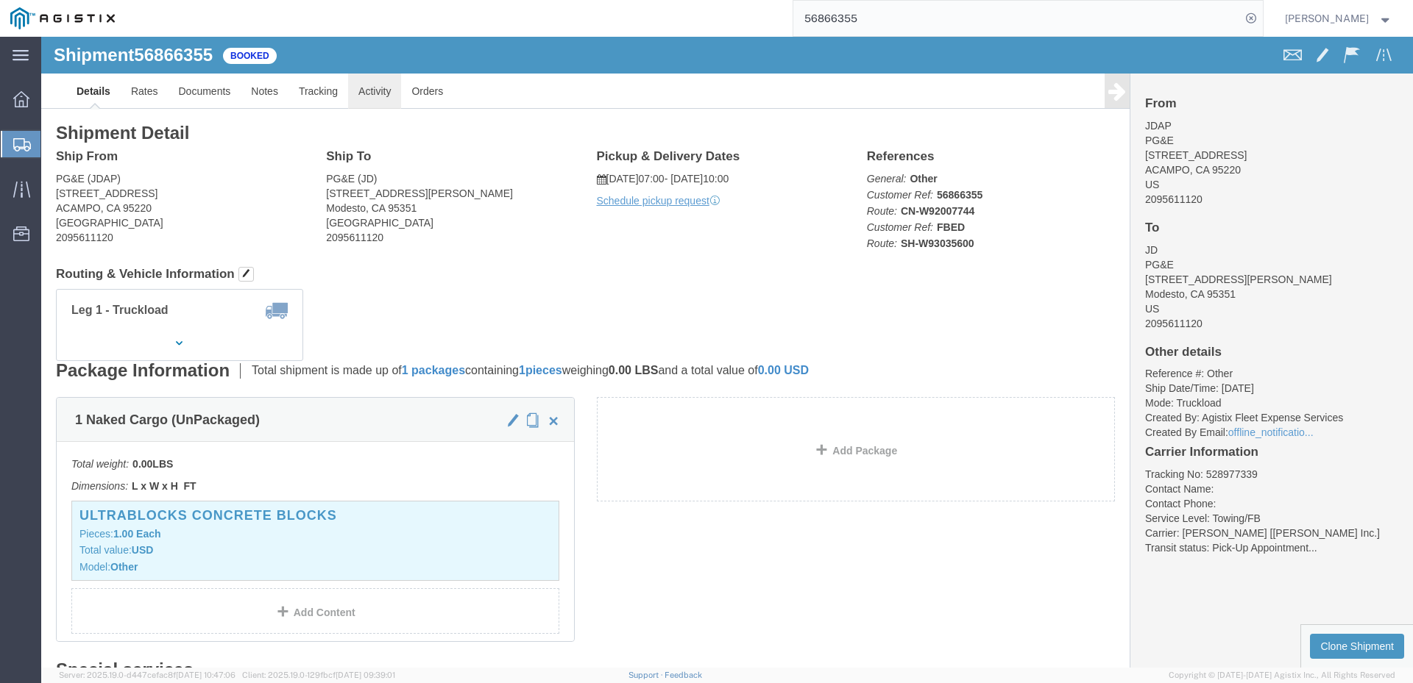
click link "Activity"
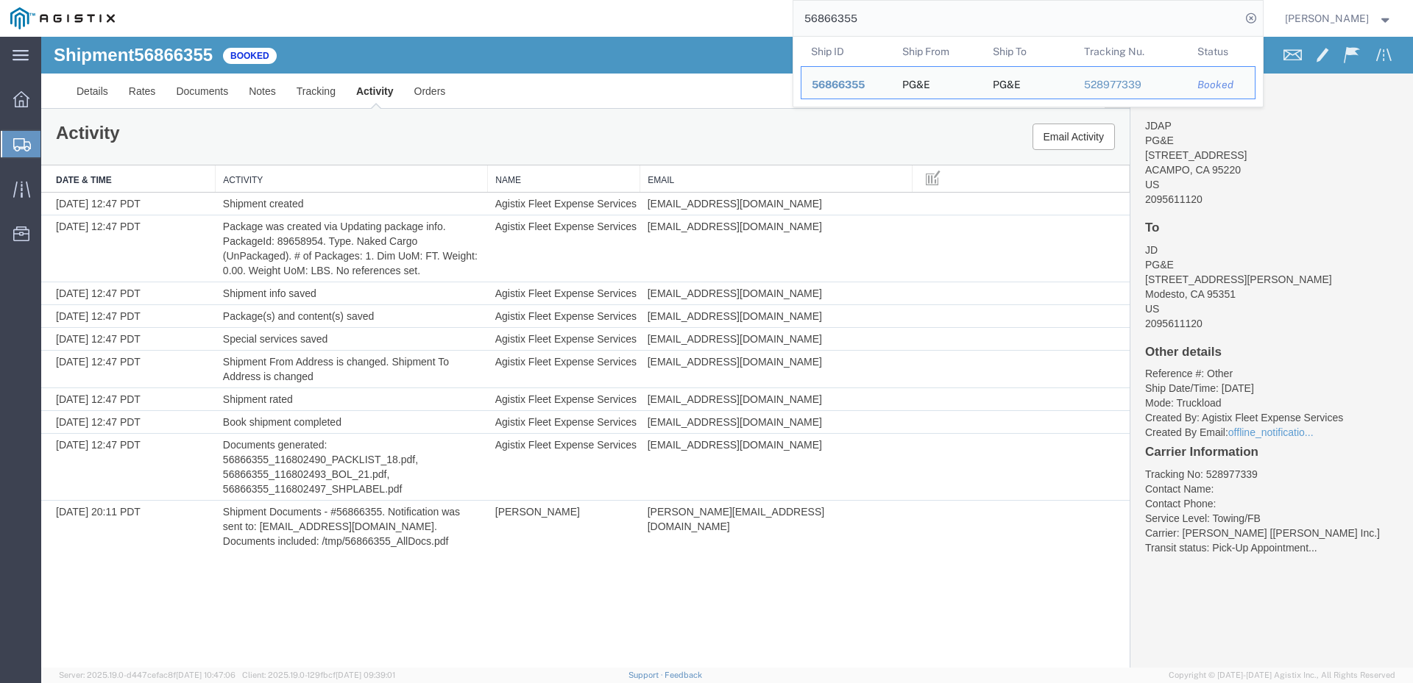
click at [895, 20] on input "56866355" at bounding box center [1016, 18] width 447 height 35
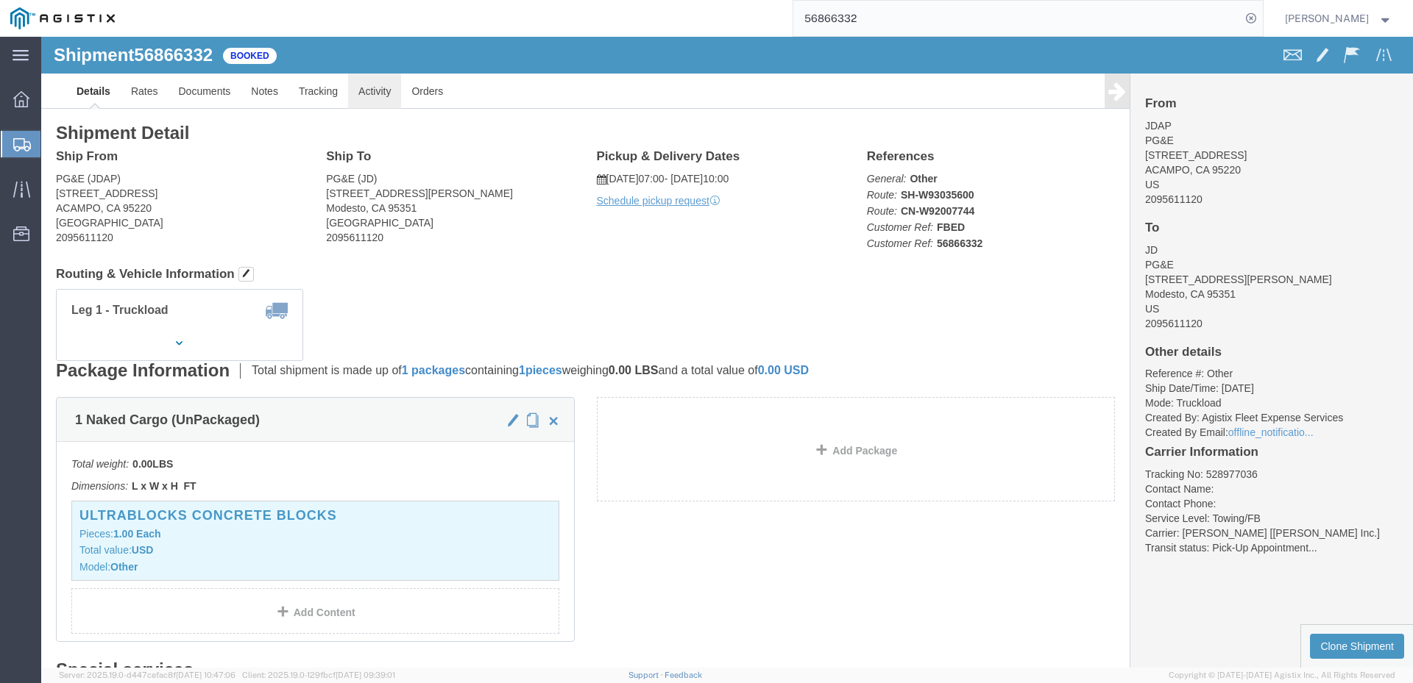
click link "Activity"
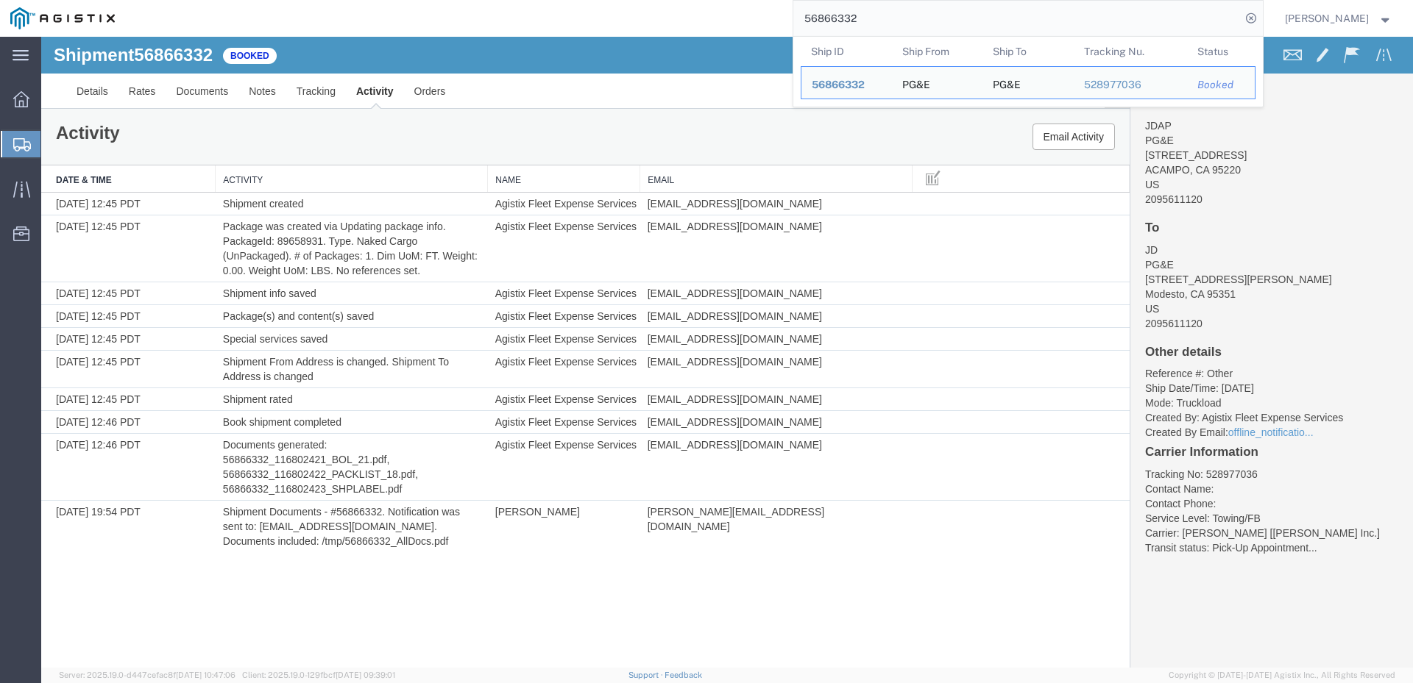
click at [911, 14] on input "56866332" at bounding box center [1016, 18] width 447 height 35
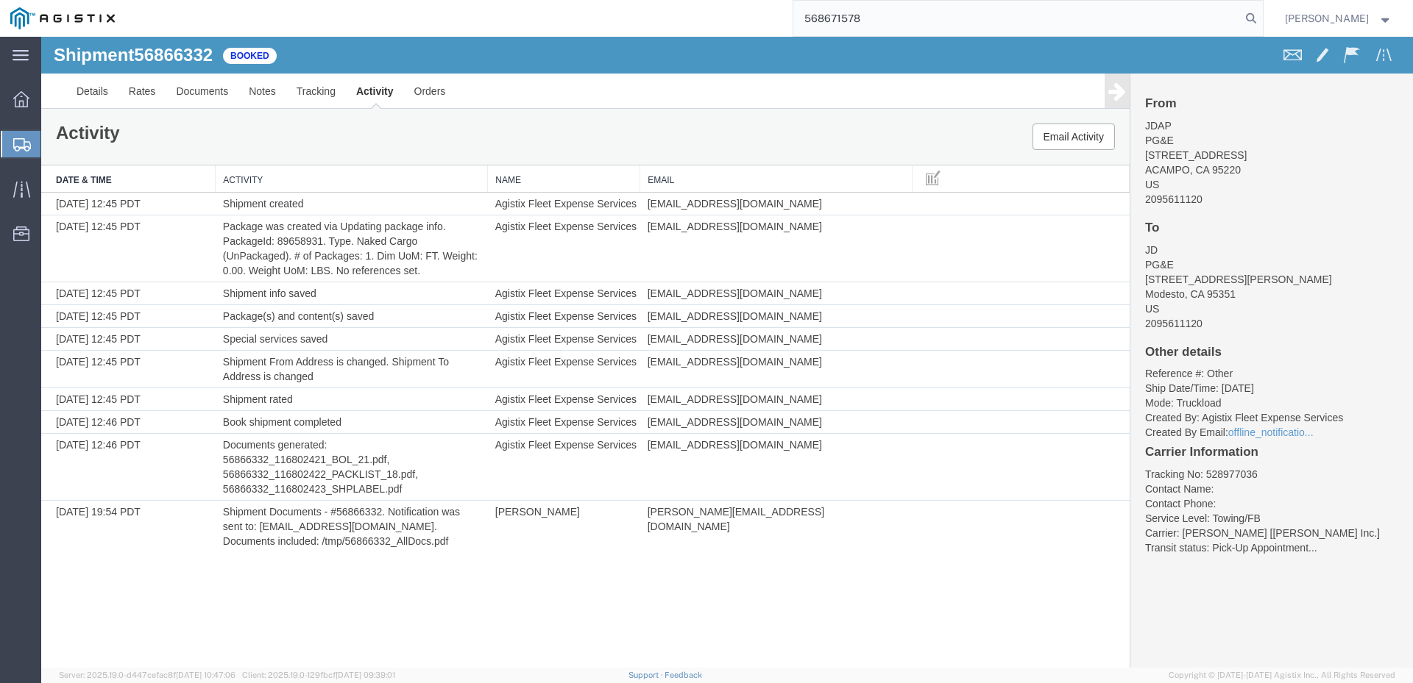
type input "568671578"
